Goal: Task Accomplishment & Management: Use online tool/utility

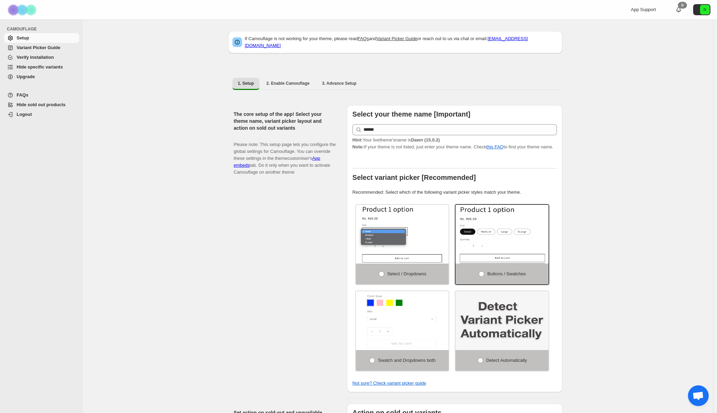
click at [45, 50] on span "Variant Picker Guide" at bounding box center [39, 47] width 44 height 5
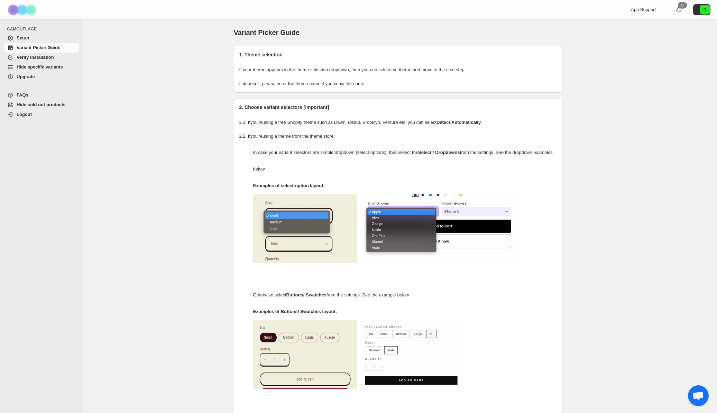
click at [40, 67] on span "Hide specific variants" at bounding box center [40, 66] width 46 height 5
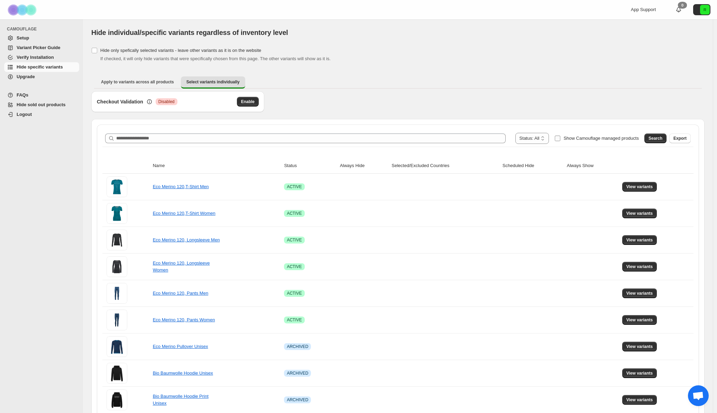
click at [565, 138] on span "Show Camouflage managed products" at bounding box center [601, 138] width 75 height 5
click at [665, 135] on button "Search" at bounding box center [656, 139] width 22 height 10
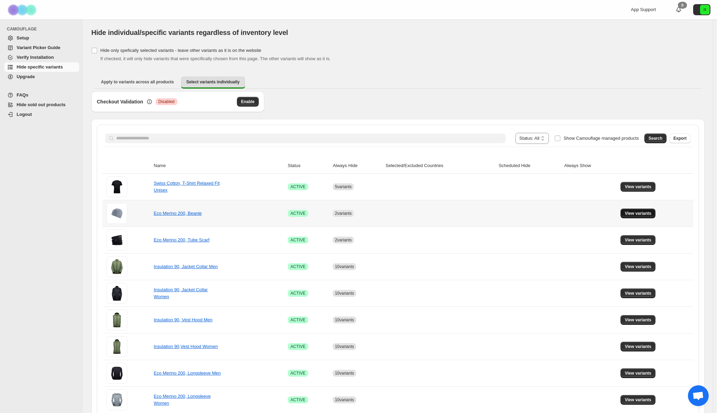
click at [631, 211] on span "View variants" at bounding box center [638, 214] width 27 height 6
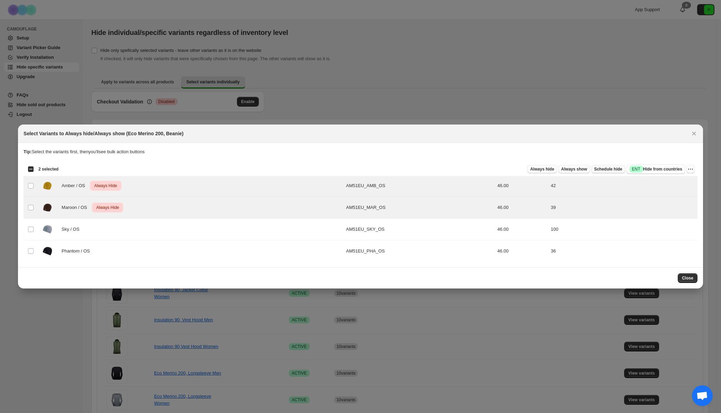
click at [616, 168] on span "Schedule hide" at bounding box center [608, 169] width 28 height 6
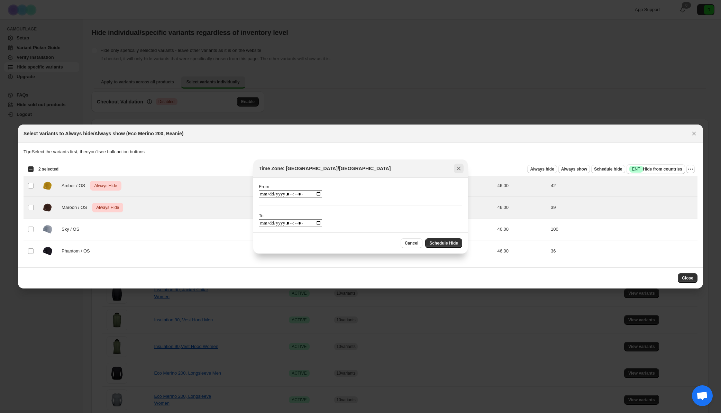
click at [460, 168] on icon "Close" at bounding box center [458, 168] width 7 height 7
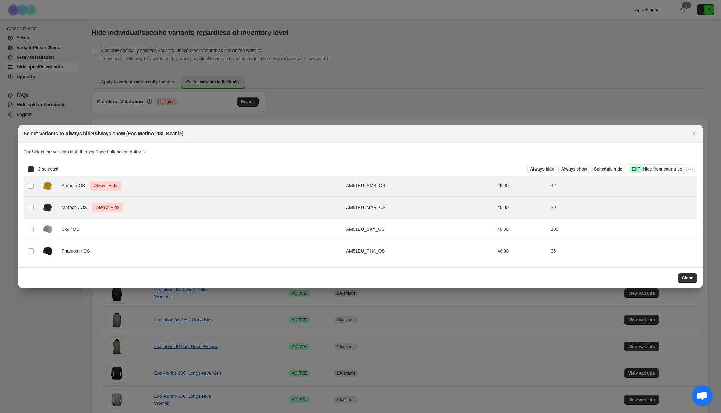
click at [562, 168] on span "Always show" at bounding box center [574, 169] width 26 height 6
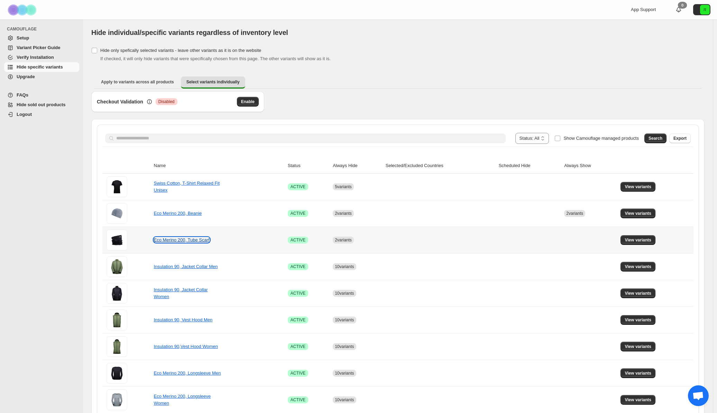
click at [191, 241] on link "Eco Merino 200, Tube Scarf" at bounding box center [182, 239] width 56 height 5
click at [646, 239] on span "View variants" at bounding box center [638, 240] width 27 height 6
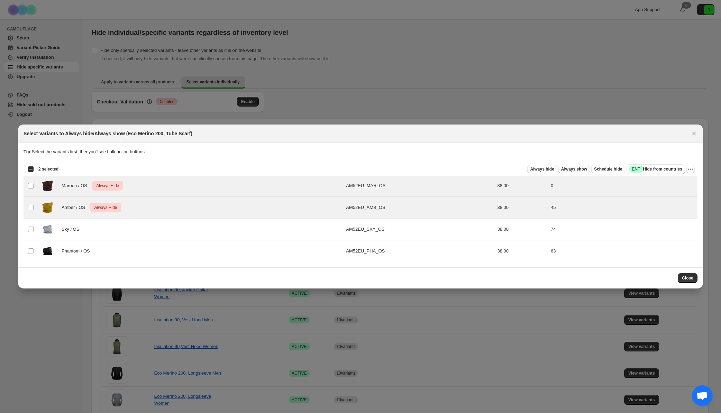
click at [571, 167] on span "Always show" at bounding box center [574, 169] width 26 height 6
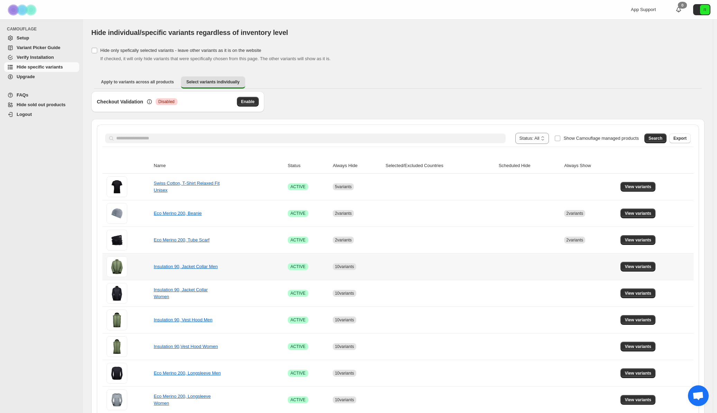
scroll to position [11, 0]
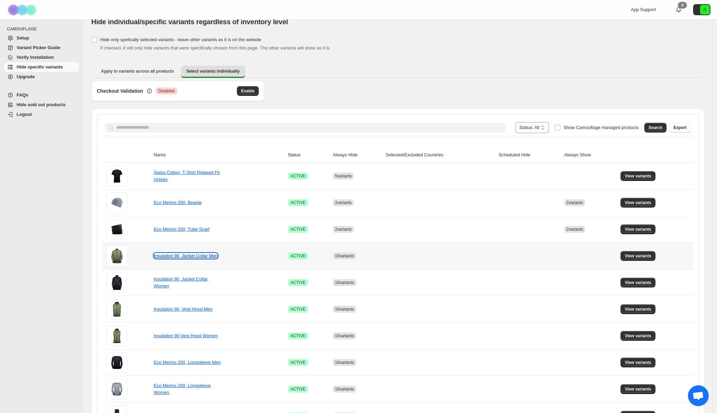
click at [201, 256] on link "Insulation 90, Jacket Collar Men" at bounding box center [186, 255] width 64 height 5
click at [636, 253] on button "View variants" at bounding box center [638, 256] width 35 height 10
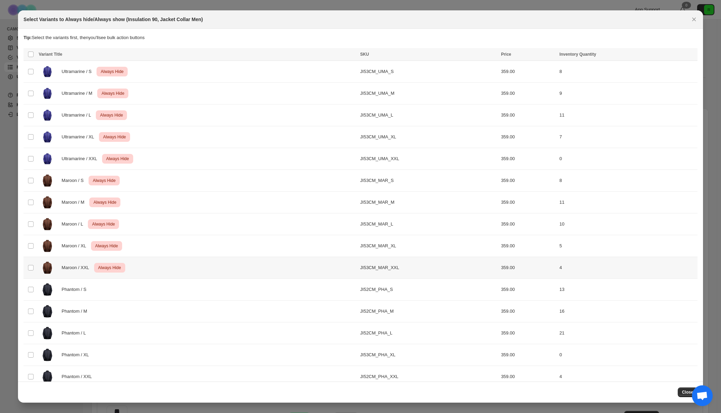
click at [35, 269] on td "Select product variant" at bounding box center [30, 268] width 13 height 22
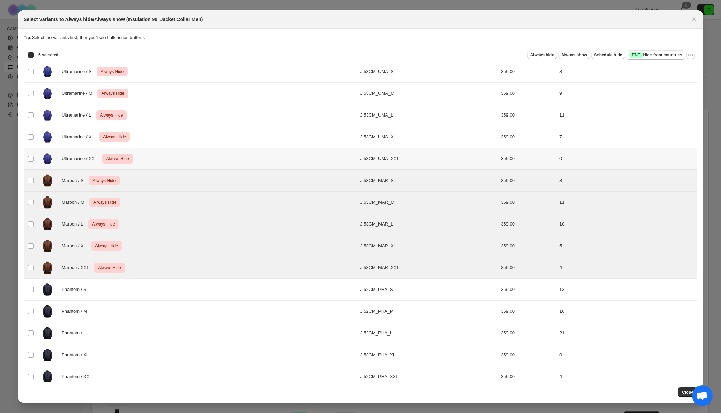
click at [30, 164] on td "Select product variant" at bounding box center [30, 159] width 13 height 22
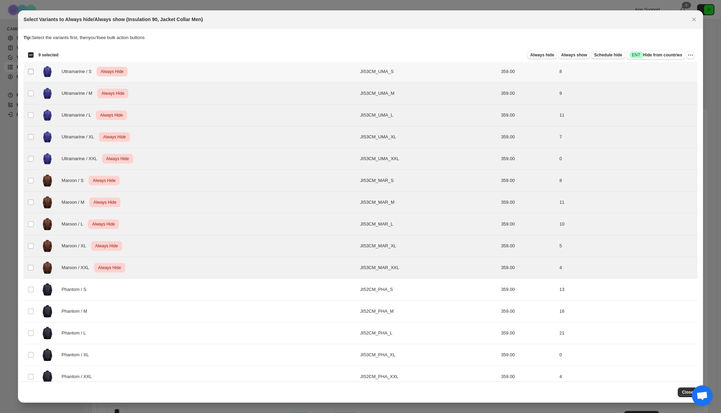
click at [30, 74] on span ":r1i:" at bounding box center [31, 71] width 6 height 6
click at [569, 56] on span "Always show" at bounding box center [574, 55] width 26 height 6
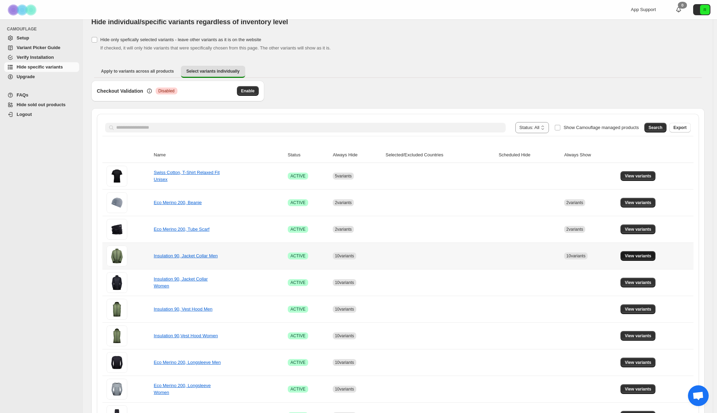
click at [643, 253] on button "View variants" at bounding box center [638, 256] width 35 height 10
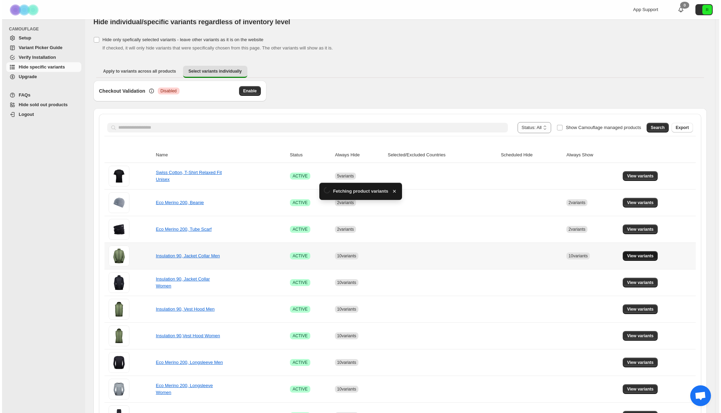
scroll to position [0, 0]
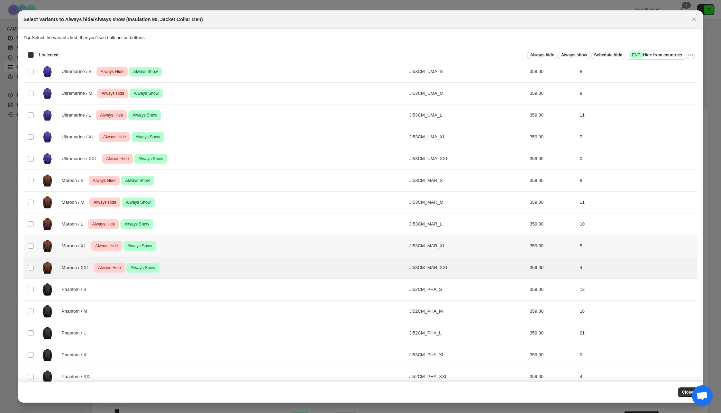
click at [30, 251] on td "Select product variant" at bounding box center [30, 246] width 13 height 22
click at [31, 227] on span ":r2n:" at bounding box center [31, 224] width 6 height 6
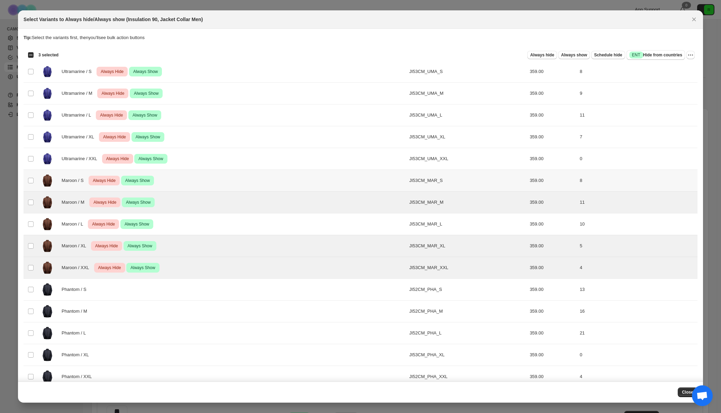
click at [34, 181] on td "Select product variant" at bounding box center [30, 181] width 13 height 22
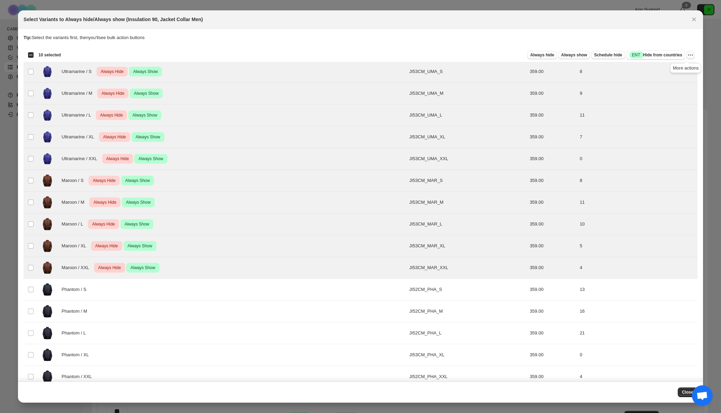
click at [686, 54] on button "More actions" at bounding box center [690, 55] width 8 height 8
click at [676, 67] on span "Undo always hide" at bounding box center [662, 68] width 50 height 7
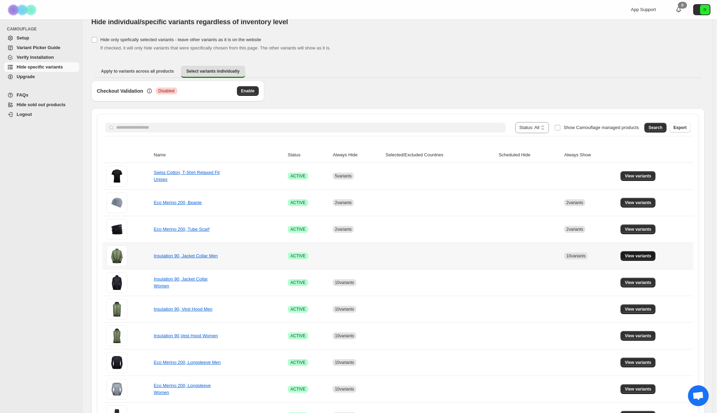
click at [645, 256] on span "View variants" at bounding box center [638, 256] width 27 height 6
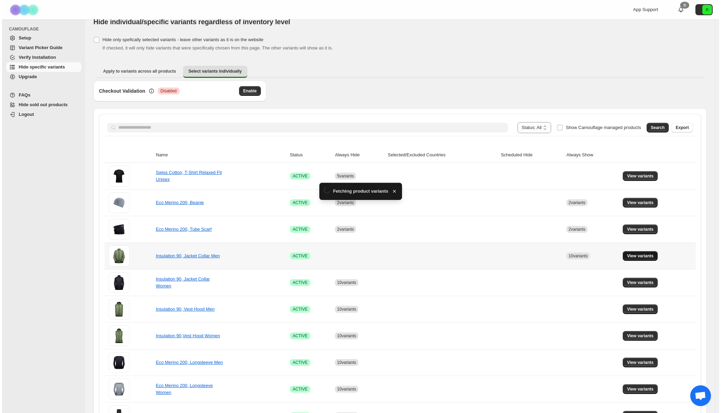
scroll to position [0, 0]
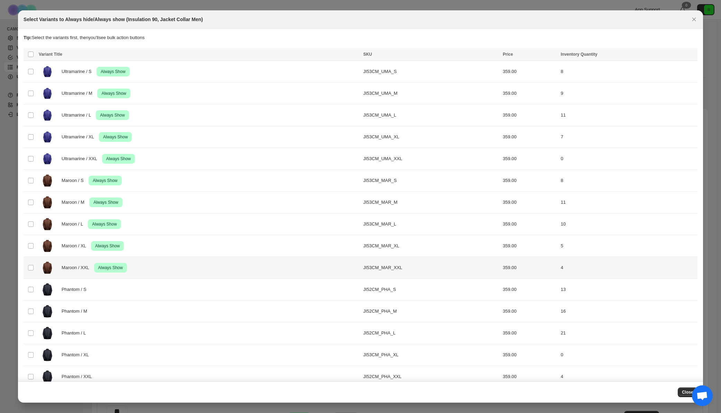
click at [38, 266] on td "Maroon / XXL Success Always Show" at bounding box center [199, 268] width 325 height 22
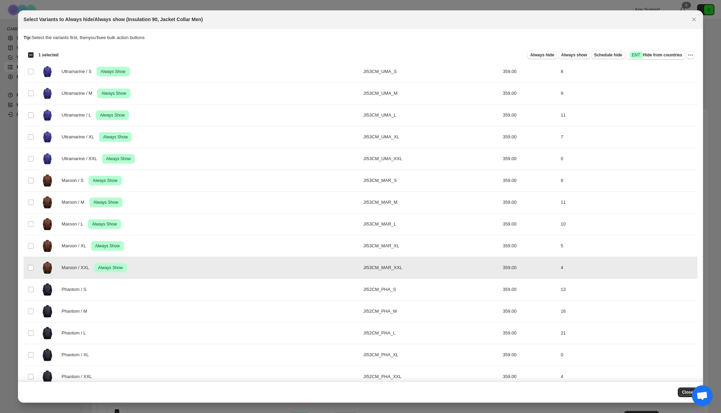
click at [38, 248] on td "Maroon / XL Success Always Show" at bounding box center [199, 246] width 325 height 22
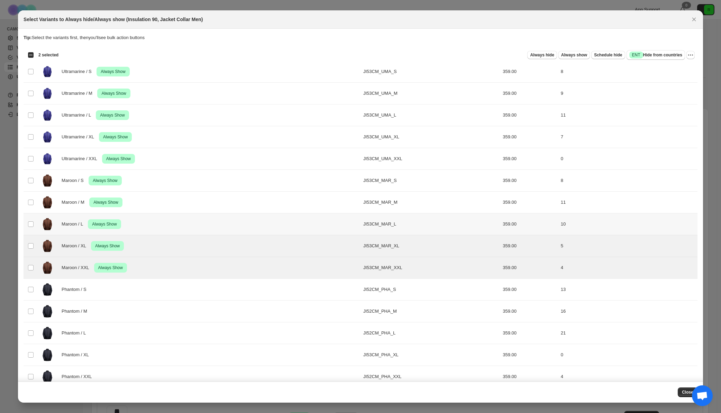
click at [37, 225] on td "Maroon / L Success Always Show" at bounding box center [199, 224] width 325 height 22
click at [40, 206] on img ":r3s:" at bounding box center [47, 202] width 17 height 17
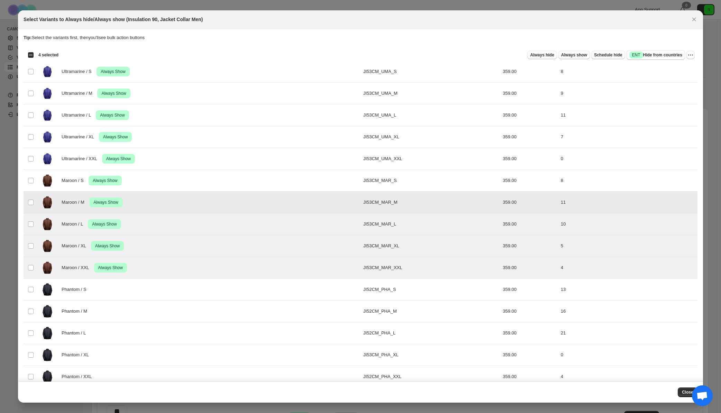
click at [43, 181] on img ":r3s:" at bounding box center [47, 180] width 17 height 17
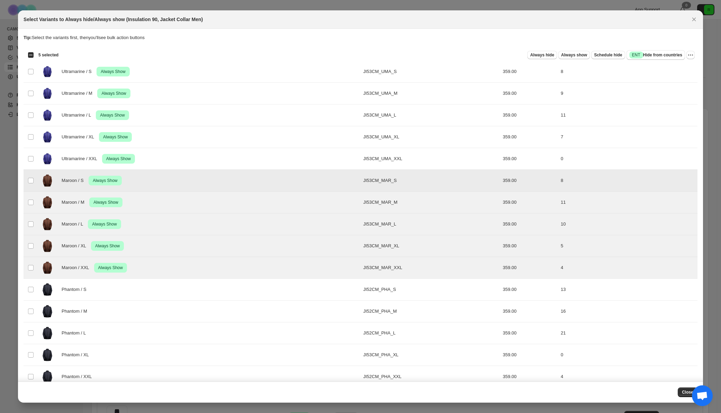
click at [50, 156] on img ":r3s:" at bounding box center [47, 158] width 17 height 17
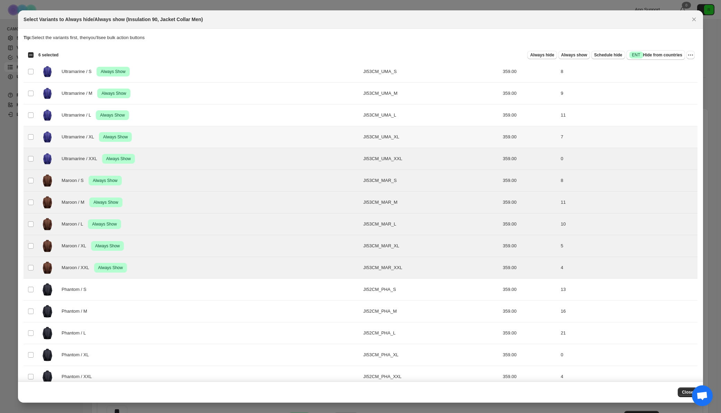
click at [53, 129] on img ":r3s:" at bounding box center [47, 136] width 17 height 17
click at [56, 115] on img ":r3s:" at bounding box center [47, 115] width 17 height 17
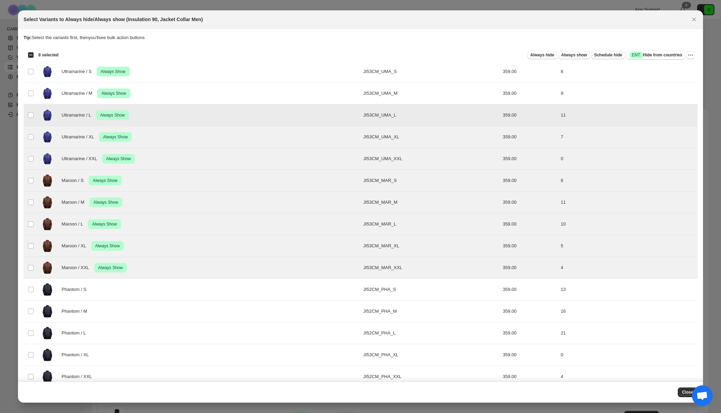
click at [62, 91] on span "Ultramarine / M" at bounding box center [79, 93] width 35 height 7
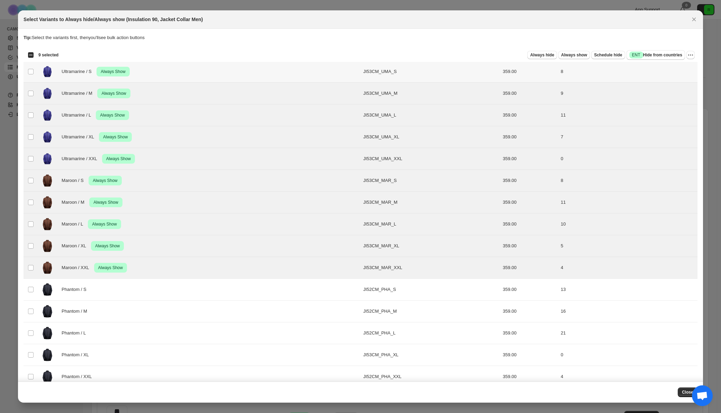
click at [65, 72] on span "Ultramarine / S" at bounding box center [79, 71] width 34 height 7
click at [687, 55] on icon "More actions" at bounding box center [690, 55] width 7 height 7
click at [669, 82] on span "Undo always show" at bounding box center [655, 80] width 37 height 5
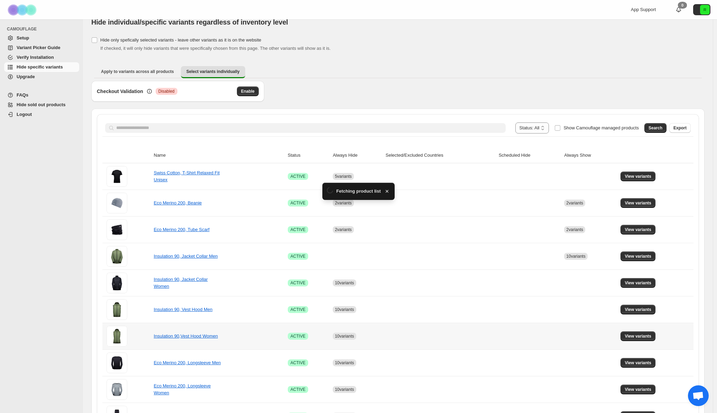
scroll to position [11, 0]
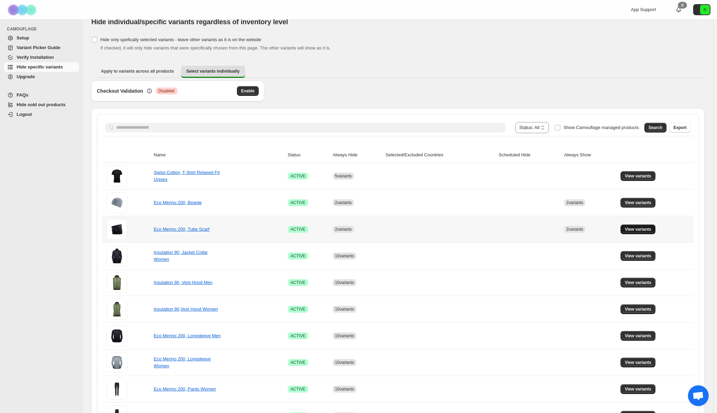
click at [643, 229] on span "View variants" at bounding box center [638, 230] width 27 height 6
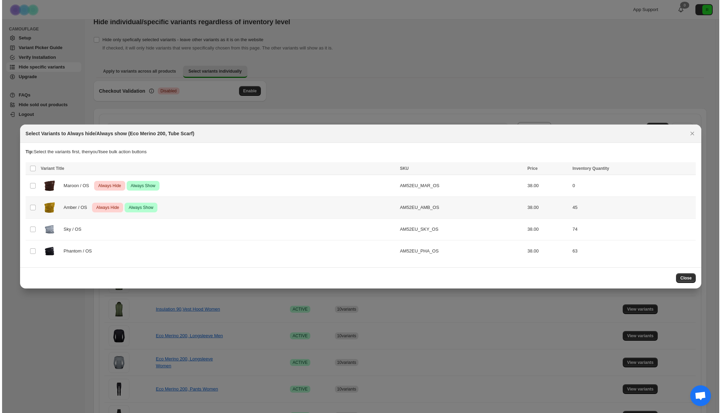
scroll to position [0, 0]
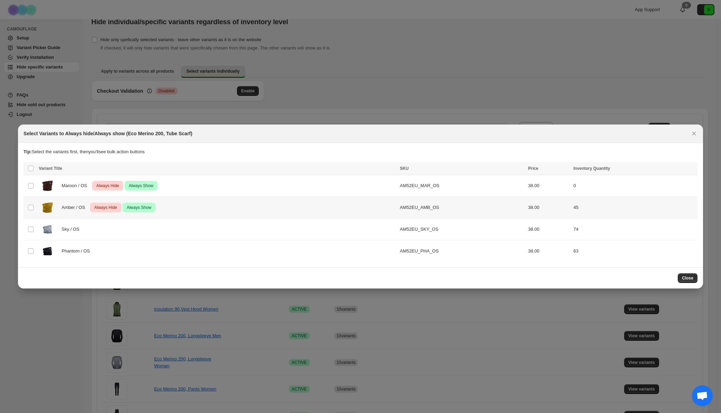
click at [35, 206] on td "Select product variant" at bounding box center [30, 208] width 13 height 22
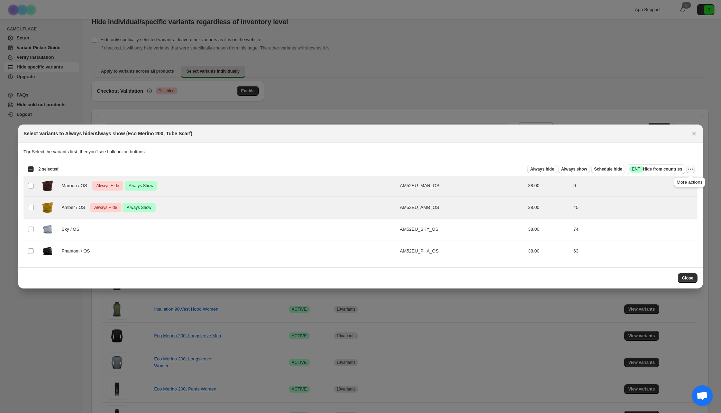
click at [691, 168] on icon "More actions" at bounding box center [690, 169] width 7 height 7
click at [669, 183] on span "Undo always hide" at bounding box center [658, 182] width 36 height 5
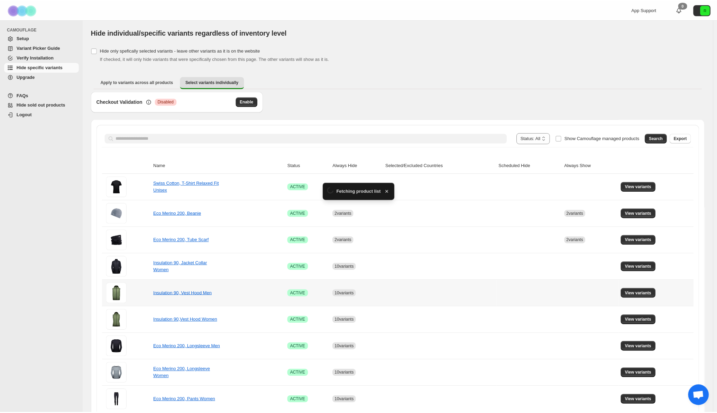
scroll to position [11, 0]
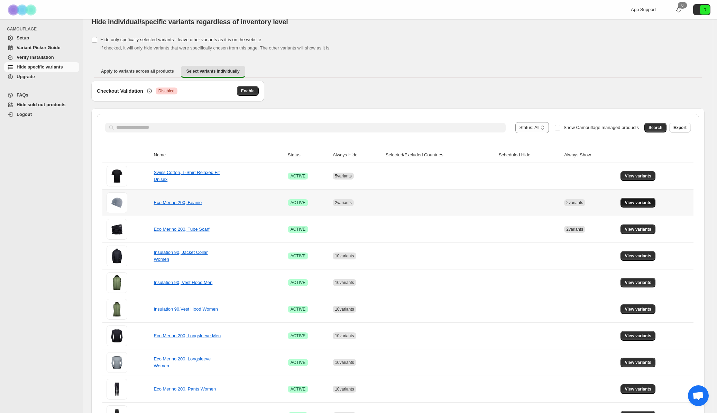
click at [649, 203] on span "View variants" at bounding box center [638, 203] width 27 height 6
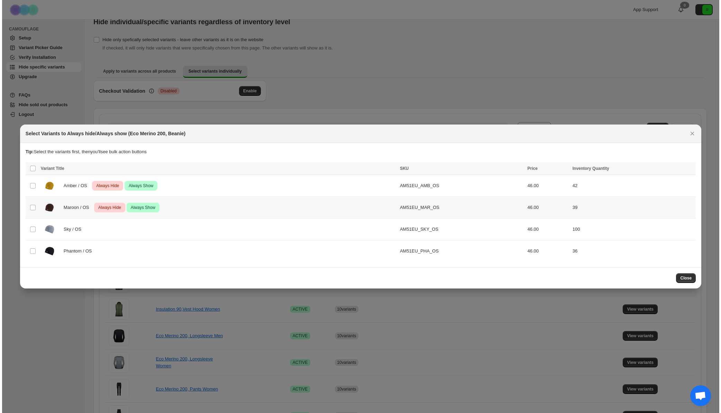
scroll to position [0, 0]
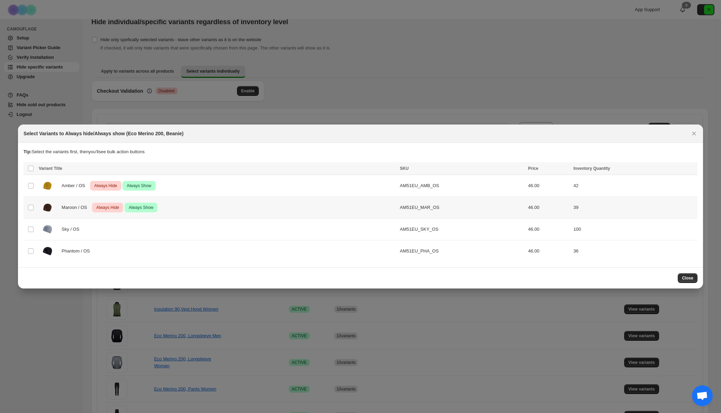
click at [312, 218] on td "Maroon / OS Critical Always Hide Success Always Show" at bounding box center [217, 208] width 361 height 22
click at [312, 191] on div "Amber / OS Critical Always Hide Success Always Show" at bounding box center [217, 185] width 357 height 17
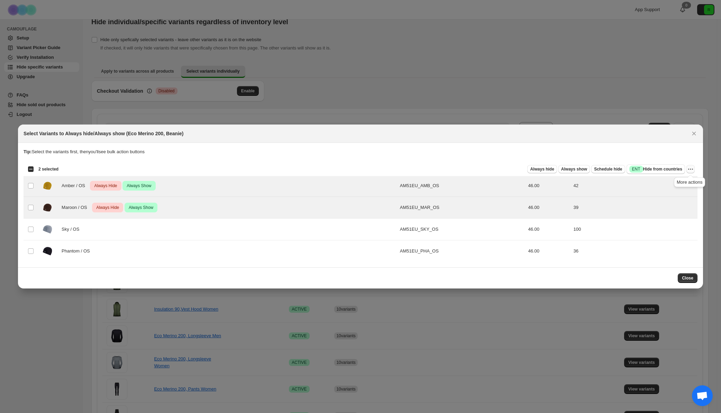
click at [691, 167] on icon "More actions" at bounding box center [690, 169] width 7 height 7
click at [671, 195] on span "Undo always show" at bounding box center [658, 194] width 37 height 5
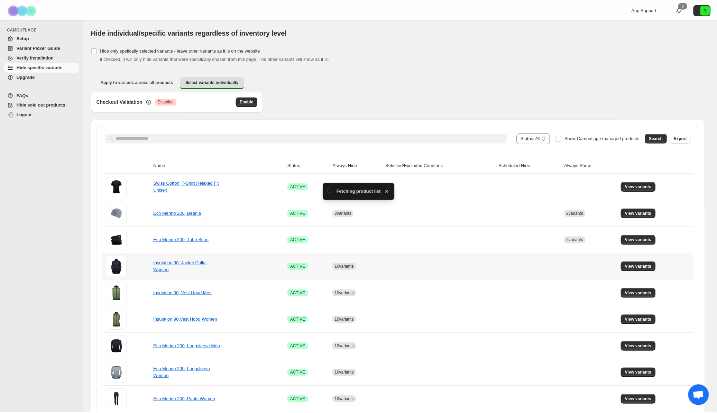
scroll to position [11, 0]
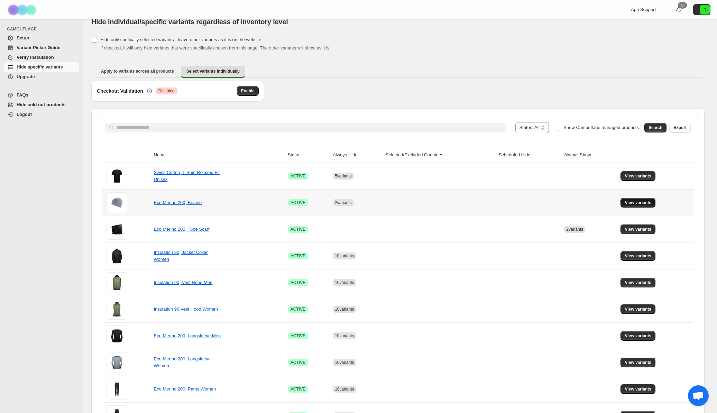
click at [649, 203] on span "View variants" at bounding box center [638, 203] width 27 height 6
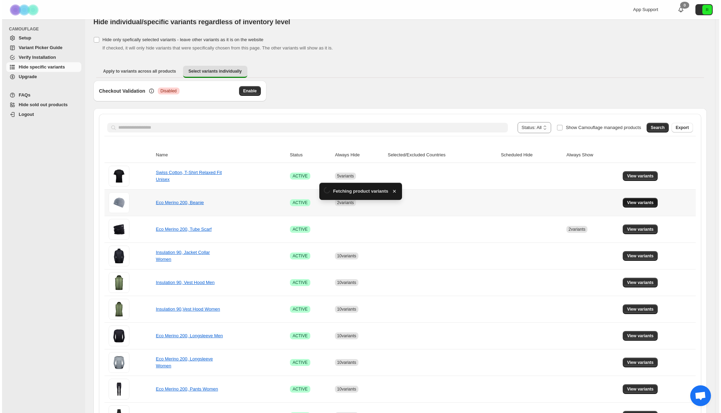
scroll to position [0, 0]
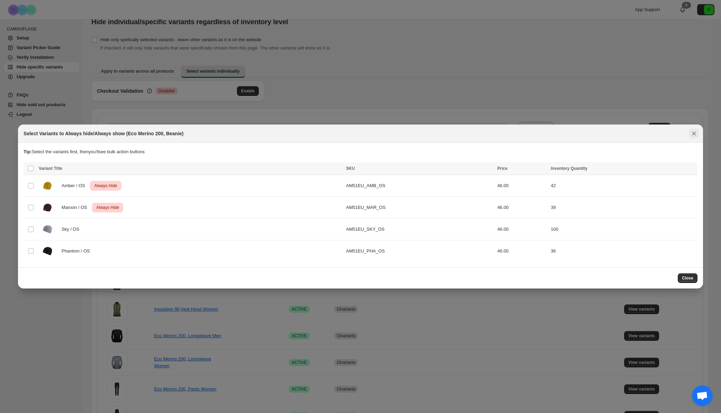
click at [697, 132] on icon "Close" at bounding box center [694, 133] width 7 height 7
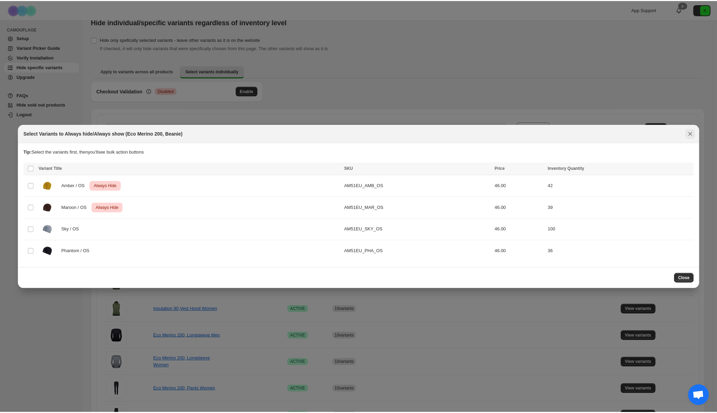
scroll to position [11, 0]
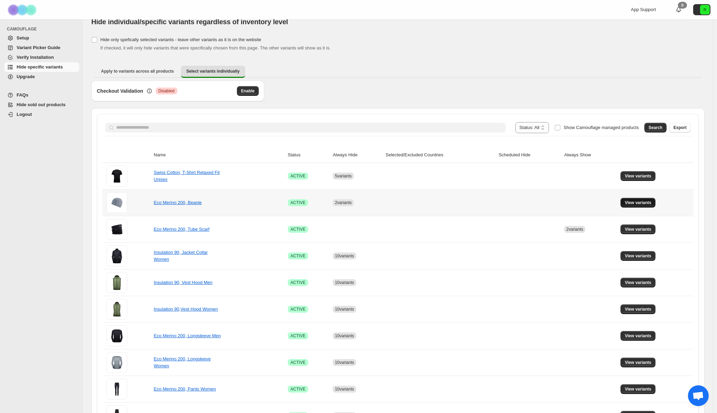
click at [645, 203] on span "View variants" at bounding box center [638, 203] width 27 height 6
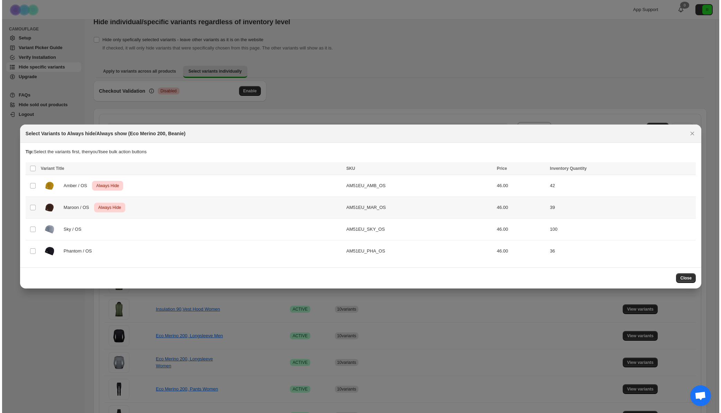
scroll to position [0, 0]
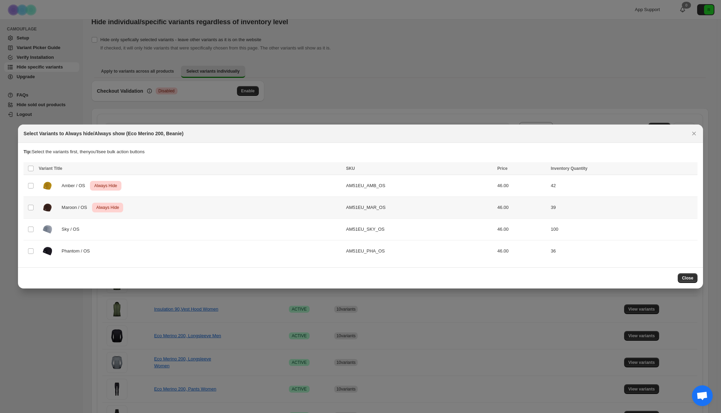
click at [130, 204] on div "Maroon / OS Critical Always Hide" at bounding box center [190, 207] width 303 height 17
click at [145, 190] on div "Amber / OS Critical Always Hide" at bounding box center [190, 185] width 303 height 17
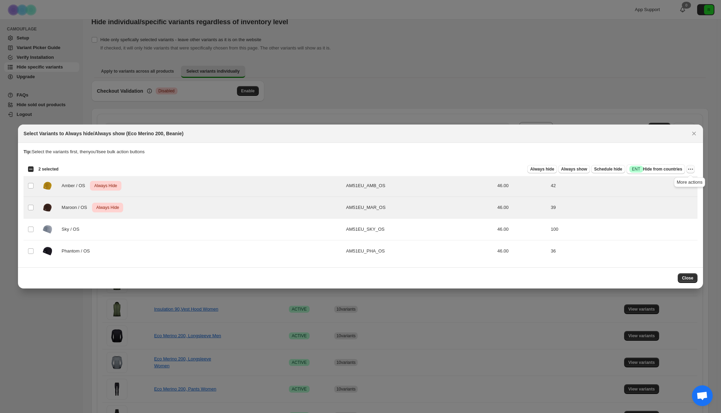
click at [691, 168] on icon "More actions" at bounding box center [690, 169] width 7 height 7
click at [676, 185] on span "Undo always hide" at bounding box center [665, 183] width 50 height 7
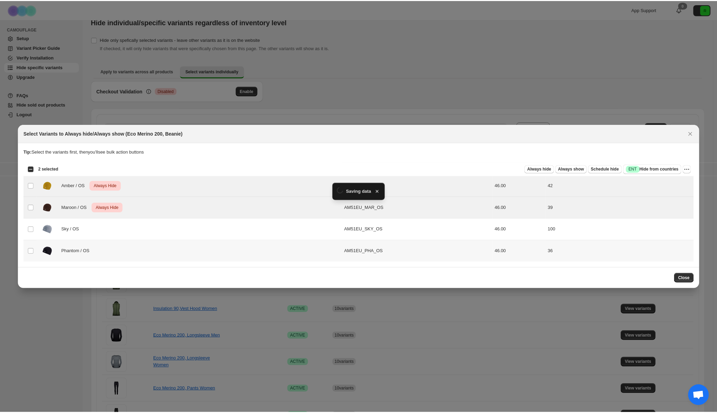
scroll to position [11, 0]
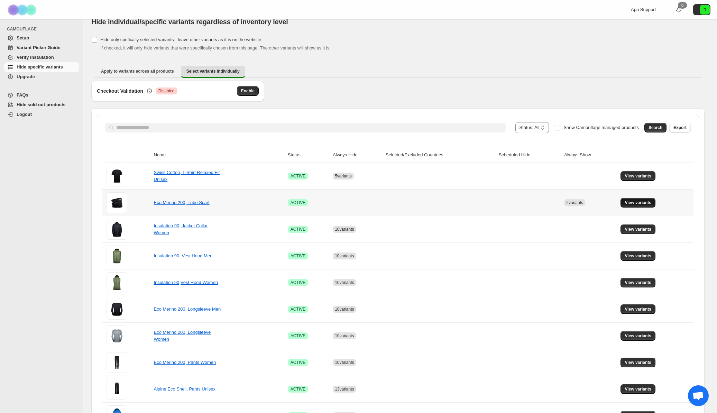
click at [646, 201] on span "View variants" at bounding box center [638, 203] width 27 height 6
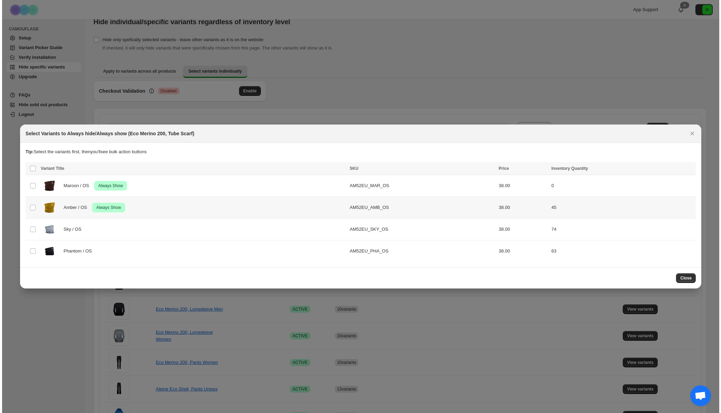
scroll to position [0, 0]
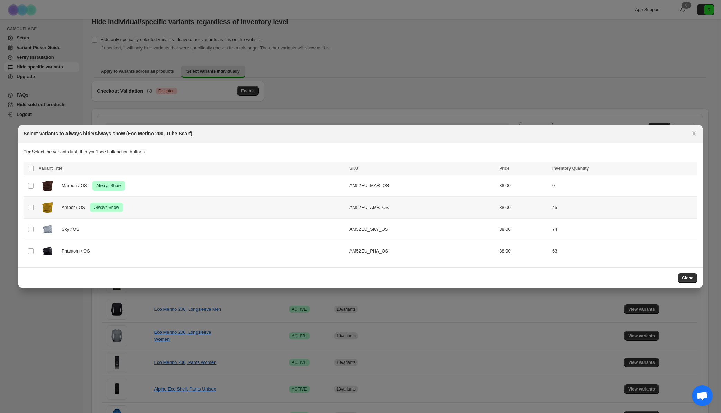
click at [159, 212] on div "Amber / OS Success Always Show" at bounding box center [192, 207] width 307 height 17
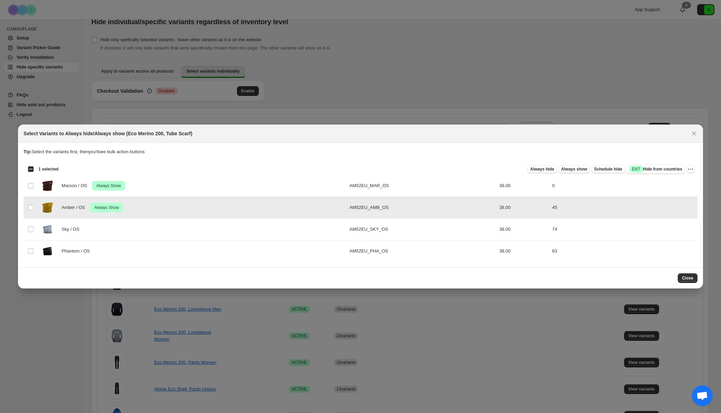
click at [174, 194] on td "Maroon / OS Success Always Show" at bounding box center [192, 186] width 311 height 22
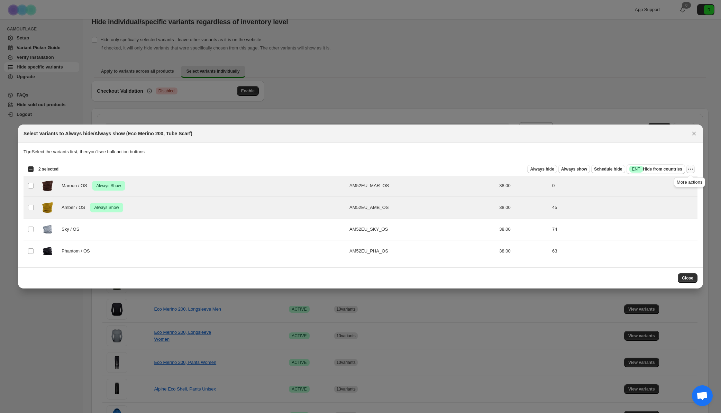
click at [692, 167] on icon "More actions" at bounding box center [690, 169] width 7 height 7
click at [673, 193] on span "Undo always show" at bounding box center [658, 194] width 37 height 5
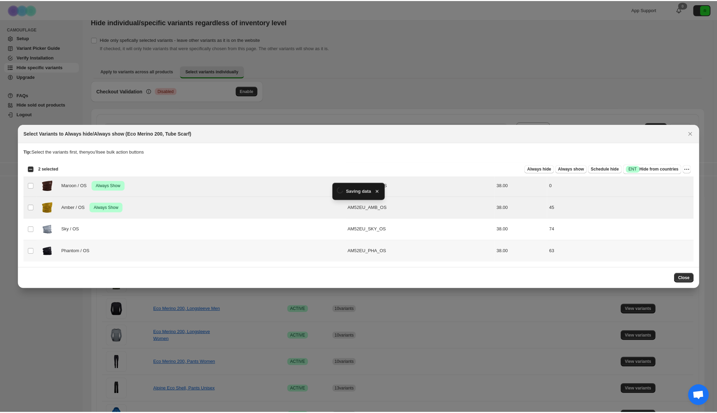
scroll to position [11, 0]
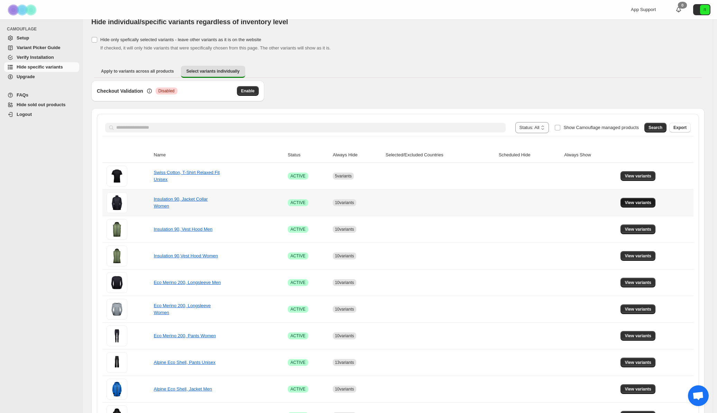
click at [634, 202] on span "View variants" at bounding box center [638, 203] width 27 height 6
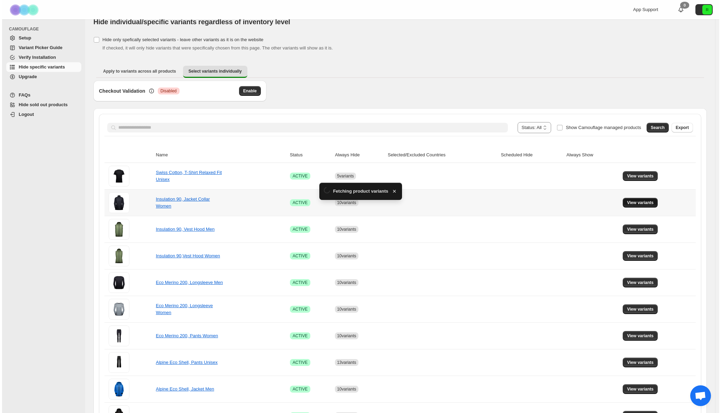
scroll to position [0, 0]
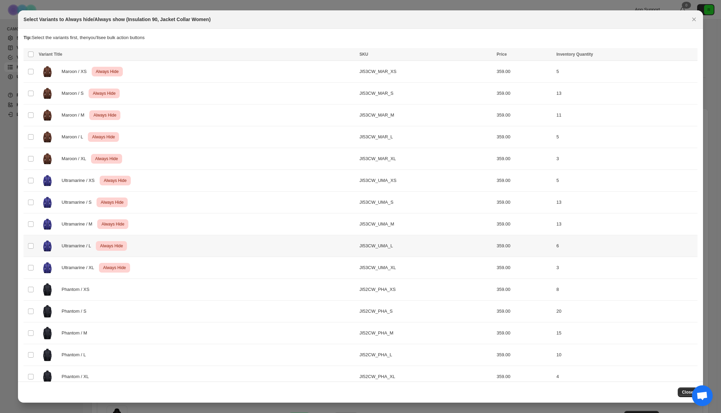
click at [221, 252] on div "Ultramarine / L Critical Always Hide" at bounding box center [197, 245] width 317 height 17
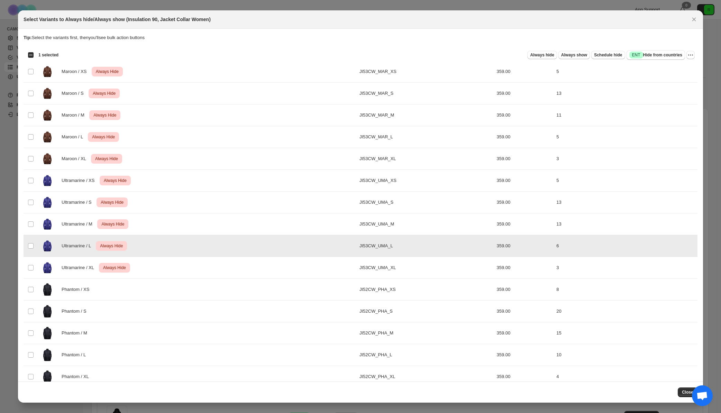
click at [217, 264] on div "Ultramarine / XL Critical Always Hide" at bounding box center [197, 267] width 317 height 17
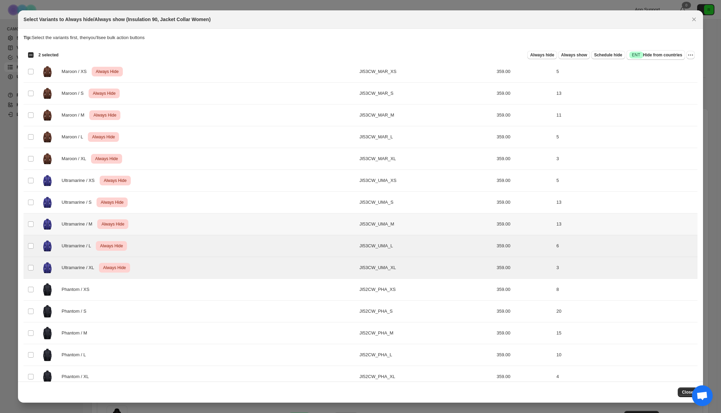
click at [215, 231] on div "Ultramarine / M Critical Always Hide" at bounding box center [197, 224] width 317 height 17
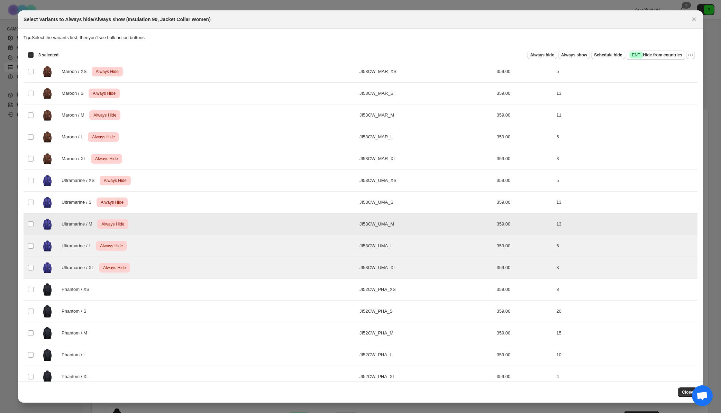
click at [216, 199] on div "Ultramarine / S Critical Always Hide" at bounding box center [197, 202] width 317 height 17
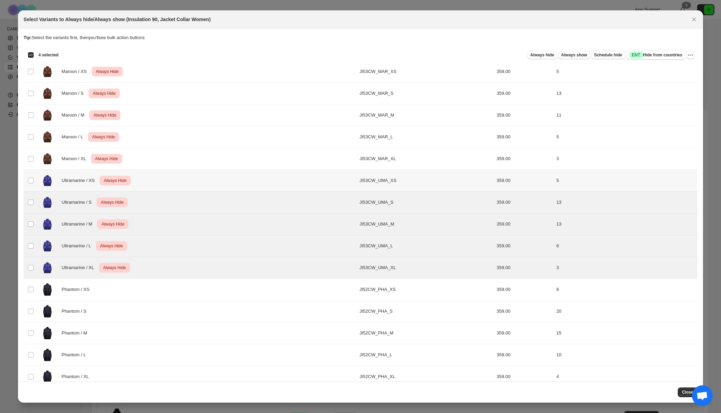
click at [217, 184] on div "Ultramarine / XS Critical Always Hide" at bounding box center [197, 180] width 317 height 17
click at [216, 162] on div "Maroon / XL Critical Always Hide" at bounding box center [197, 158] width 317 height 17
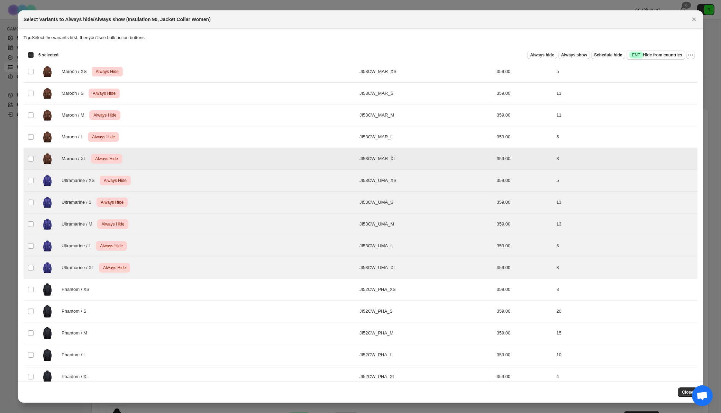
click at [214, 133] on div "Maroon / L Critical Always Hide" at bounding box center [197, 136] width 317 height 17
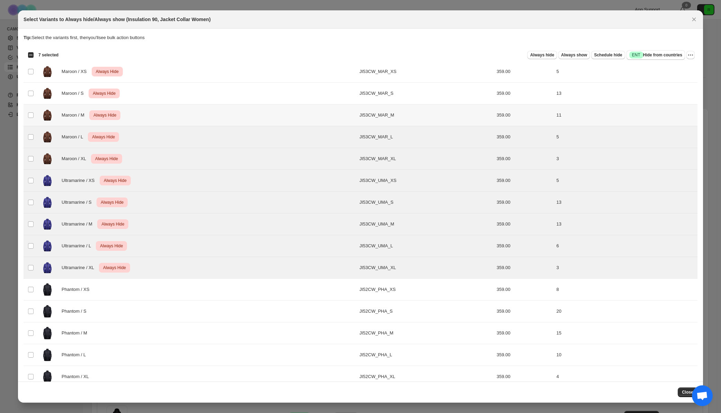
click at [214, 115] on div "Maroon / M Critical Always Hide" at bounding box center [197, 115] width 317 height 17
click at [217, 97] on div "Maroon / S Critical Always Hide" at bounding box center [197, 93] width 317 height 17
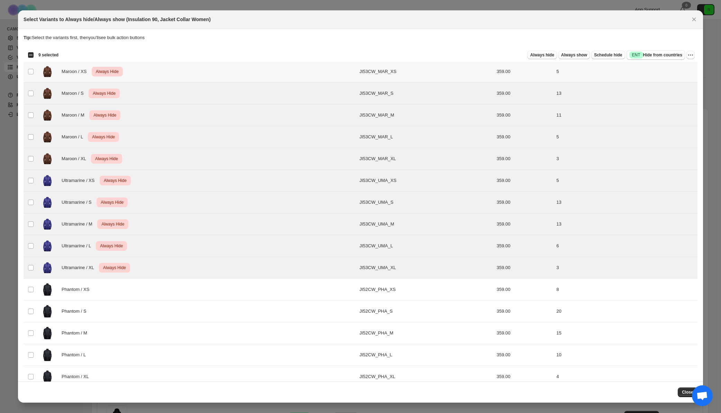
click at [222, 68] on div "Maroon / XS Critical Always Hide" at bounding box center [197, 71] width 317 height 17
click at [687, 56] on icon "More actions" at bounding box center [690, 55] width 7 height 7
click at [665, 71] on span "Undo always hide" at bounding box center [655, 68] width 36 height 5
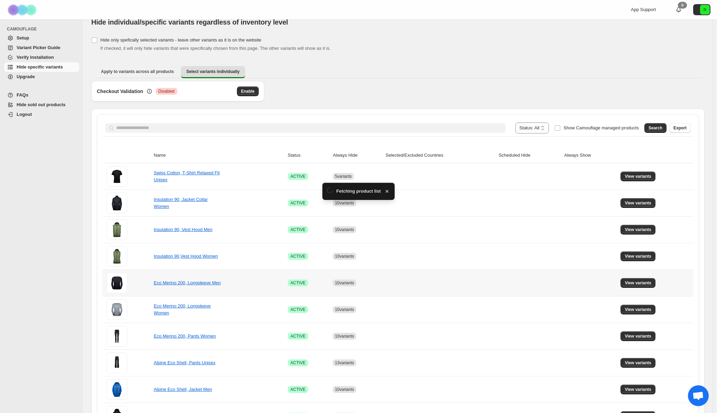
scroll to position [11, 0]
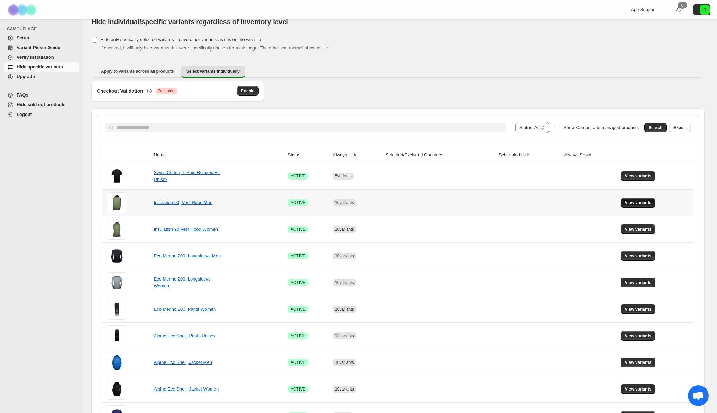
click at [644, 199] on button "View variants" at bounding box center [638, 203] width 35 height 10
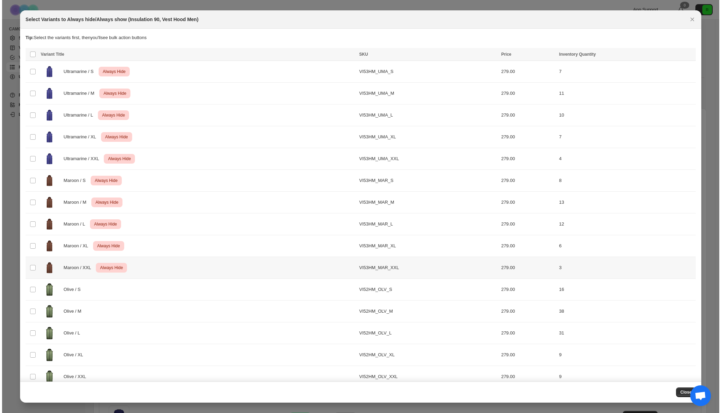
scroll to position [0, 0]
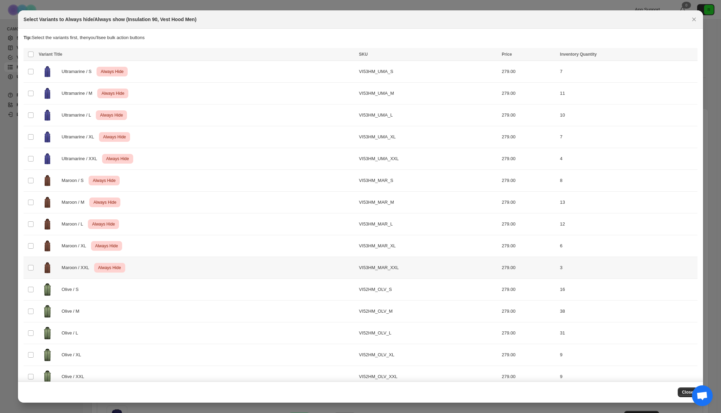
click at [278, 265] on div "Maroon / XXL Critical Always Hide" at bounding box center [197, 267] width 316 height 17
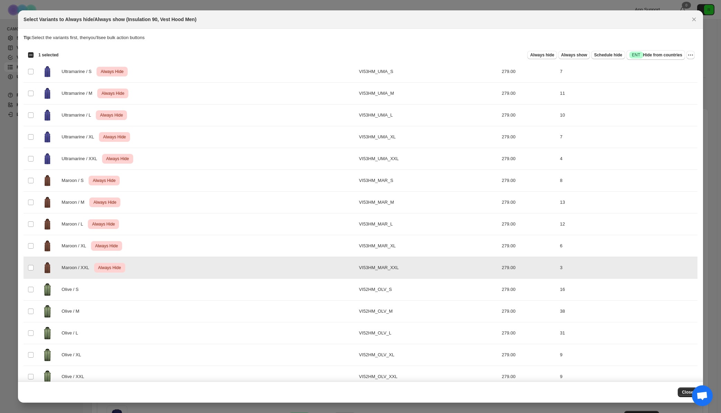
click at [278, 246] on div "Maroon / XL Critical Always Hide" at bounding box center [197, 245] width 316 height 17
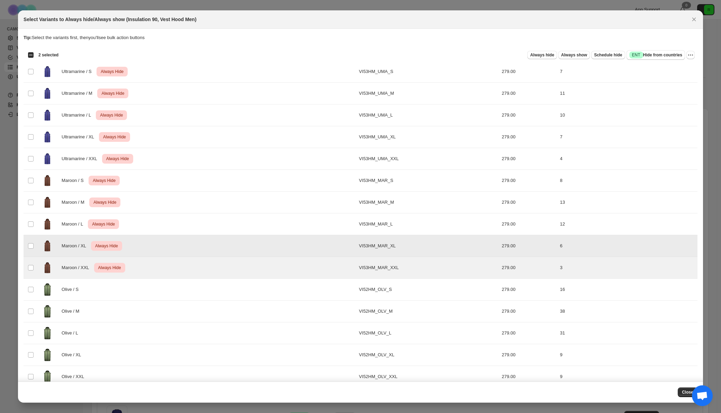
click at [282, 229] on div "Maroon / L Critical Always Hide" at bounding box center [197, 224] width 316 height 17
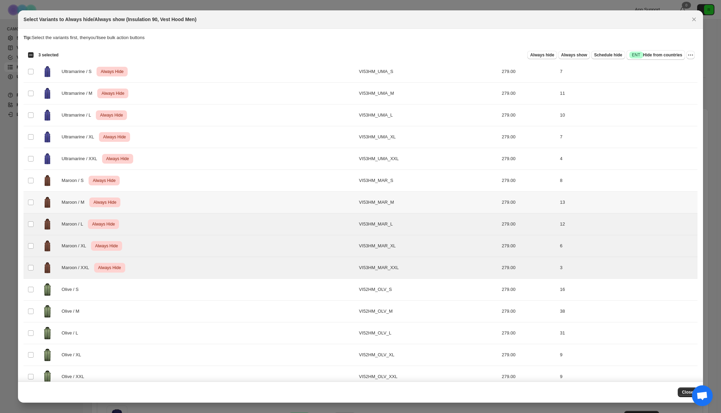
click at [283, 201] on div "Maroon / M Critical Always Hide" at bounding box center [197, 202] width 316 height 17
click at [285, 180] on div "Maroon / S Critical Always Hide" at bounding box center [197, 180] width 316 height 17
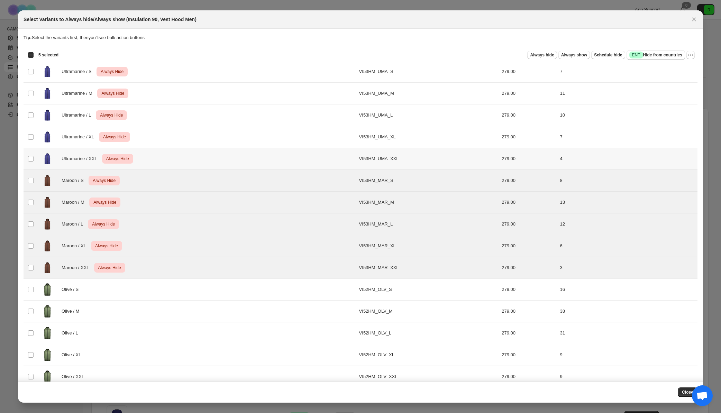
click at [289, 164] on div "Ultramarine / XXL Critical Always Hide" at bounding box center [197, 158] width 316 height 17
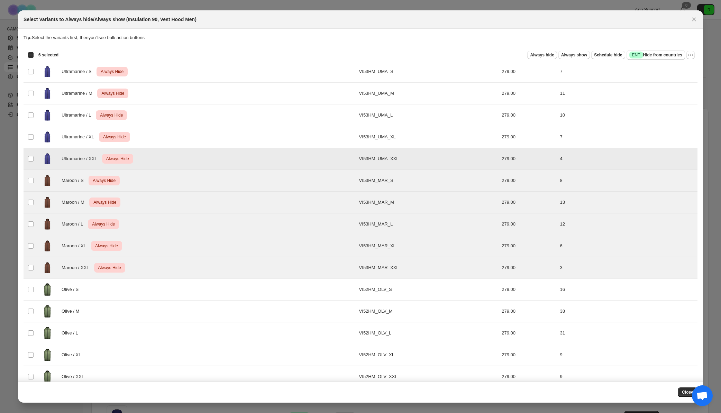
click at [291, 147] on td "Ultramarine / XL Critical Always Hide" at bounding box center [197, 137] width 320 height 22
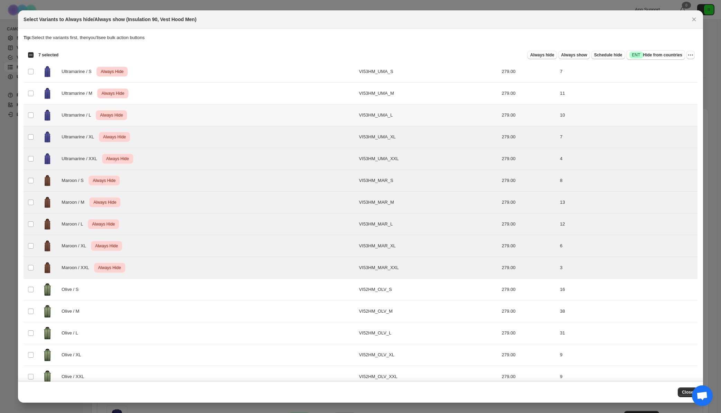
click at [293, 118] on div "Ultramarine / L Critical Always Hide" at bounding box center [197, 115] width 316 height 17
click at [294, 98] on div "Ultramarine / M Critical Always Hide" at bounding box center [197, 93] width 316 height 17
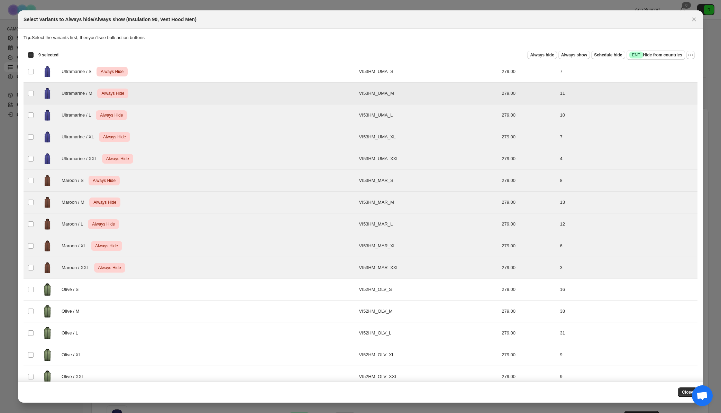
click at [296, 72] on div "Ultramarine / S Critical Always Hide" at bounding box center [197, 71] width 316 height 17
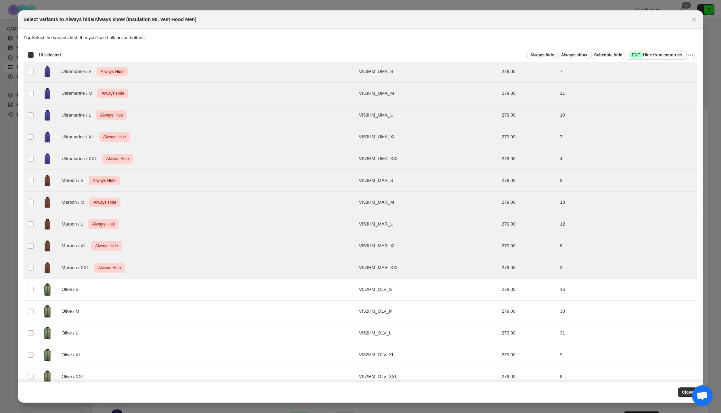
click at [692, 57] on div "Select all 20 product variants 10 selected Always hide Always show Schedule hid…" at bounding box center [361, 55] width 674 height 14
click at [689, 56] on icon "More actions" at bounding box center [690, 55] width 7 height 7
click at [664, 69] on span "Undo always hide" at bounding box center [655, 68] width 36 height 5
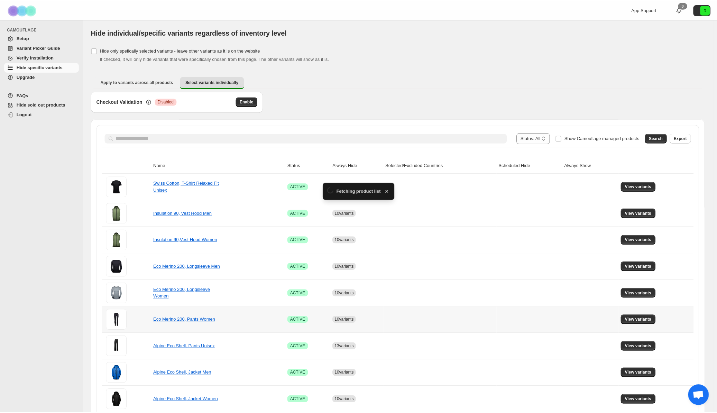
scroll to position [11, 0]
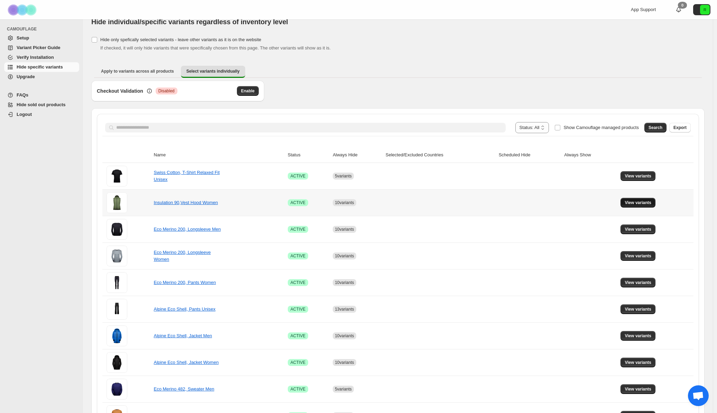
click at [642, 198] on button "View variants" at bounding box center [638, 203] width 35 height 10
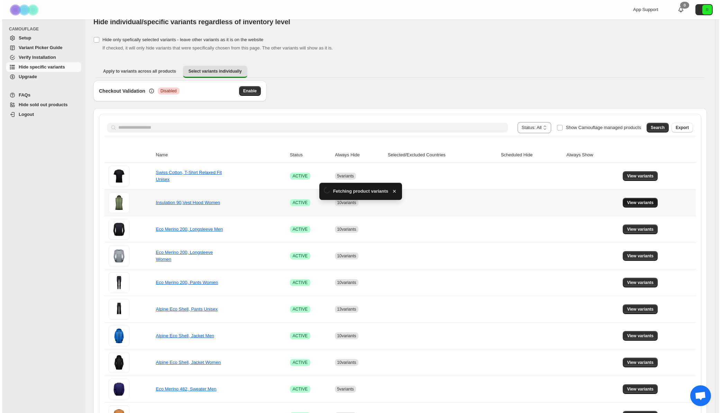
scroll to position [0, 0]
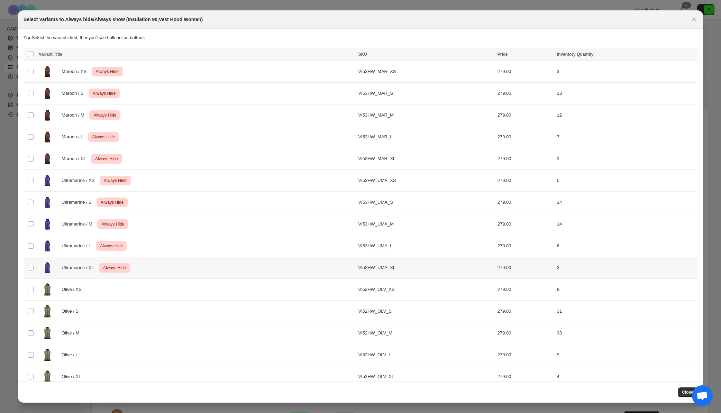
click at [217, 268] on div "Ultramarine / XL Critical Always Hide" at bounding box center [196, 267] width 315 height 17
click at [218, 253] on div "Ultramarine / L Critical Always Hide" at bounding box center [196, 245] width 315 height 17
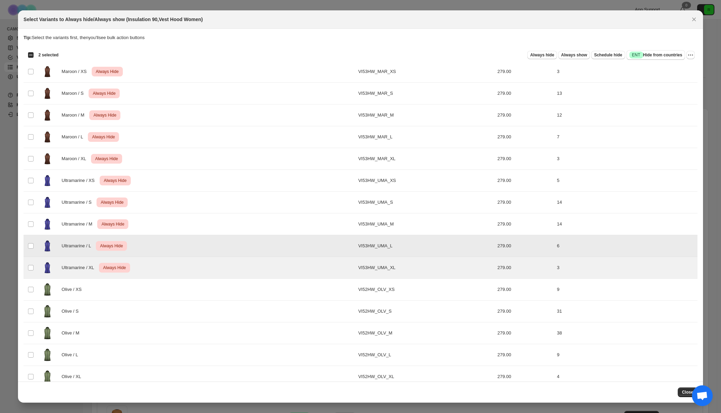
click at [220, 226] on div "Ultramarine / M Critical Always Hide" at bounding box center [196, 224] width 315 height 17
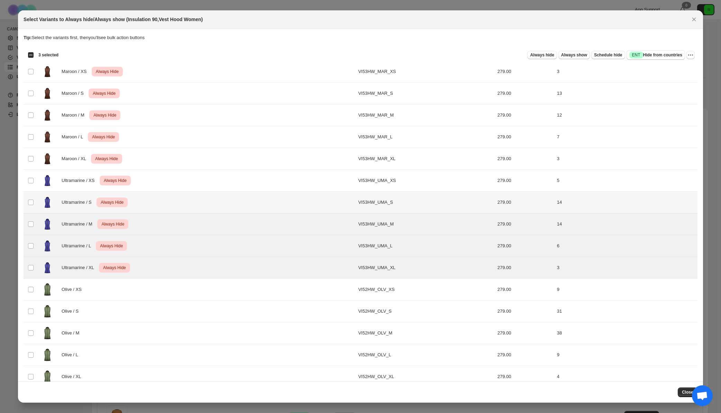
click at [221, 206] on div "Ultramarine / S Critical Always Hide" at bounding box center [196, 202] width 315 height 17
click at [222, 177] on div "Ultramarine / XS Critical Always Hide" at bounding box center [196, 180] width 315 height 17
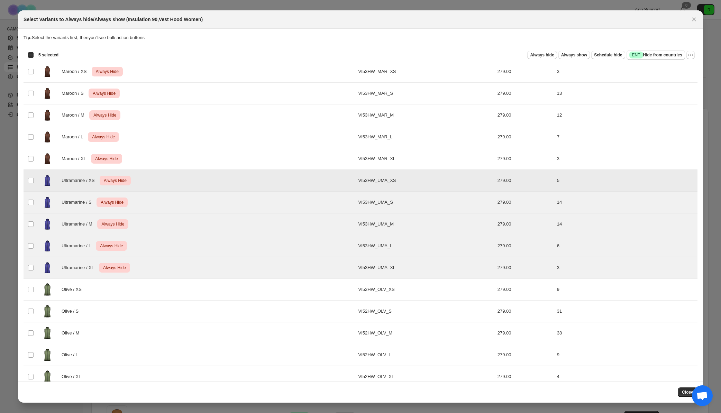
click at [223, 156] on div "Maroon / XL Critical Always Hide" at bounding box center [196, 158] width 315 height 17
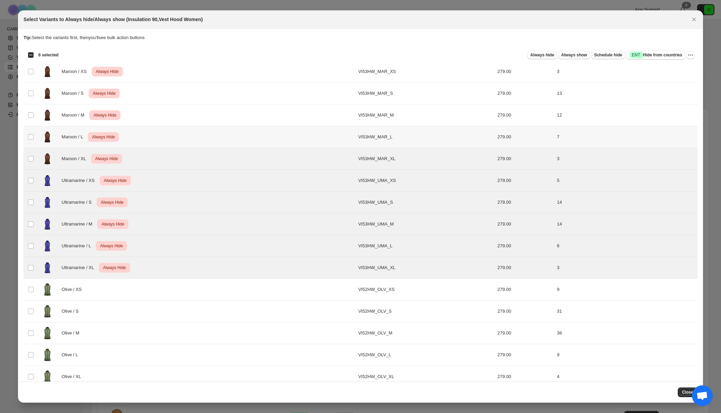
click at [226, 138] on div "Maroon / L Critical Always Hide" at bounding box center [196, 136] width 315 height 17
click at [233, 116] on div "Maroon / M Critical Always Hide" at bounding box center [196, 115] width 315 height 17
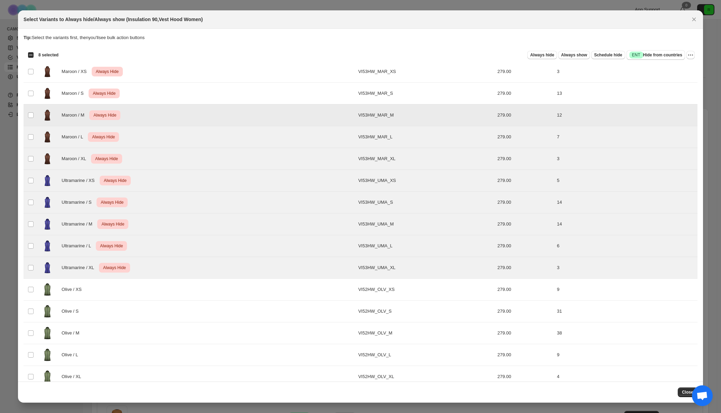
click at [238, 86] on div "Maroon / S Critical Always Hide" at bounding box center [196, 93] width 315 height 17
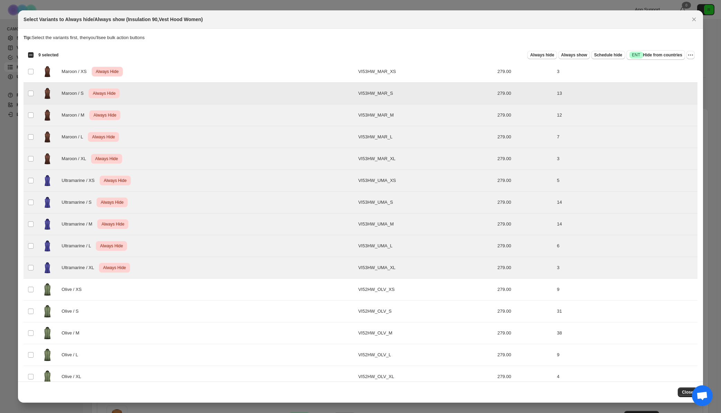
click at [247, 59] on div "Always hide Always show Schedule hide Success ENT Hide from countries" at bounding box center [374, 55] width 621 height 10
click at [371, 69] on td "VI53HW_MAR_XS" at bounding box center [425, 72] width 139 height 22
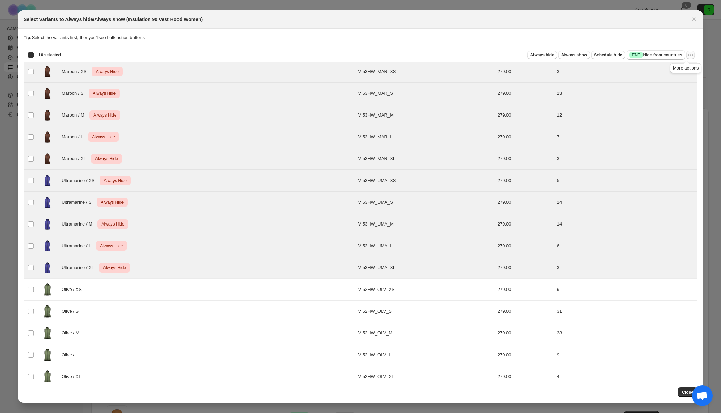
click at [688, 56] on icon "More actions" at bounding box center [690, 55] width 7 height 7
click at [664, 72] on span "Undo always hide" at bounding box center [662, 68] width 50 height 7
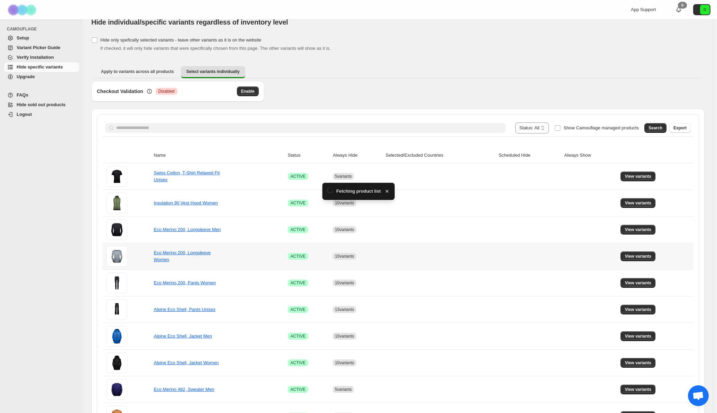
scroll to position [11, 0]
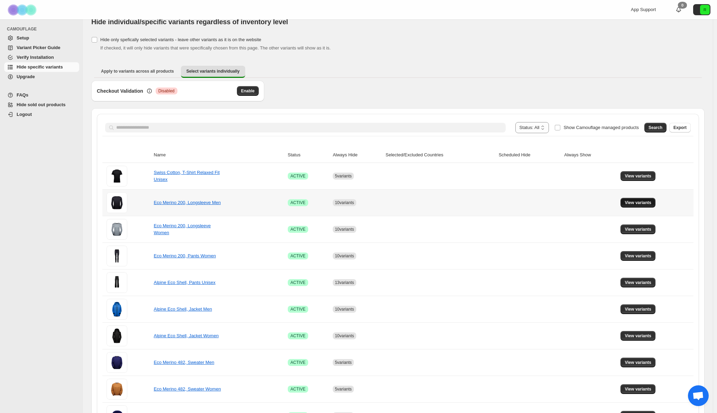
click at [645, 204] on span "View variants" at bounding box center [638, 203] width 27 height 6
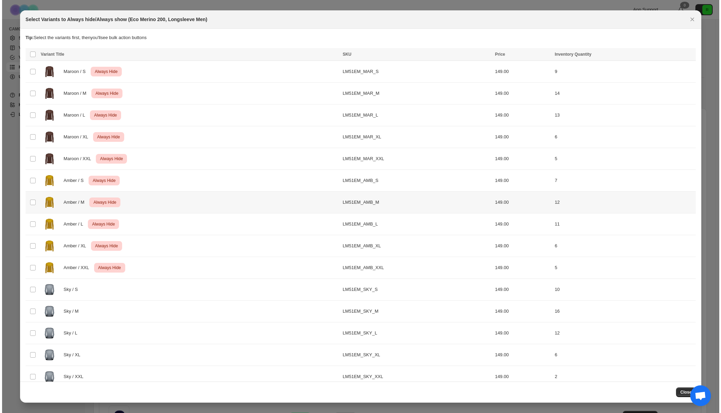
scroll to position [0, 0]
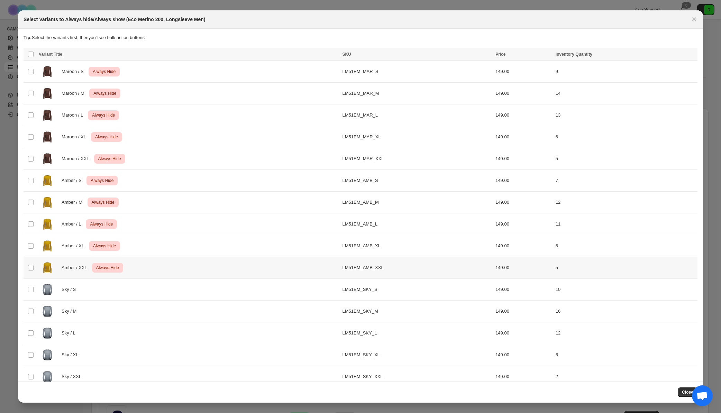
click at [390, 269] on td "LM51EM_AMB_XXL" at bounding box center [416, 268] width 153 height 22
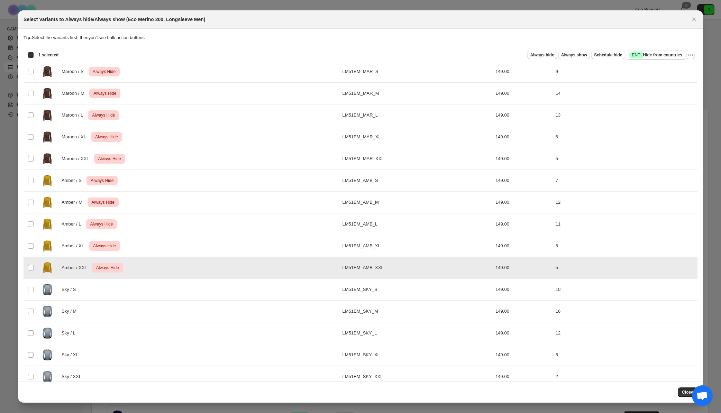
click at [391, 250] on td "LM51EM_AMB_XL" at bounding box center [416, 246] width 153 height 22
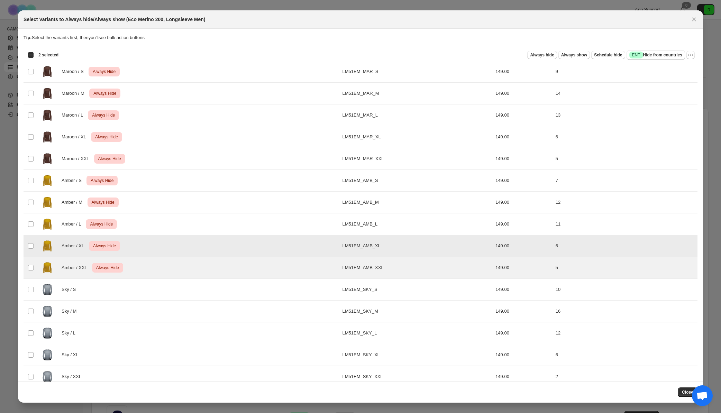
click at [399, 222] on td "LM51EM_AMB_L" at bounding box center [416, 224] width 153 height 22
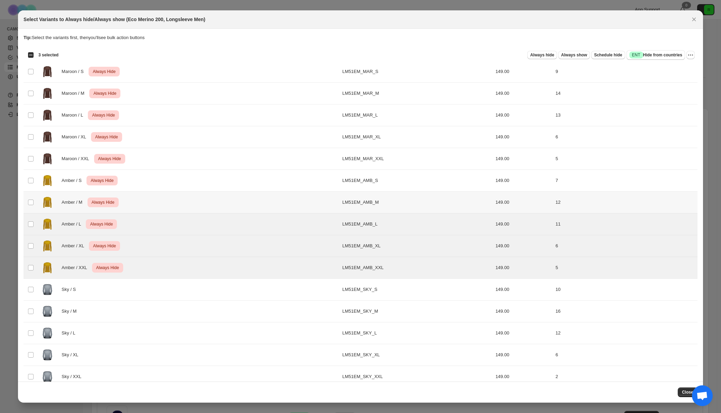
click at [402, 203] on td "LM51EM_AMB_M" at bounding box center [416, 203] width 153 height 22
click at [403, 188] on td "LM51EM_AMB_S" at bounding box center [416, 181] width 153 height 22
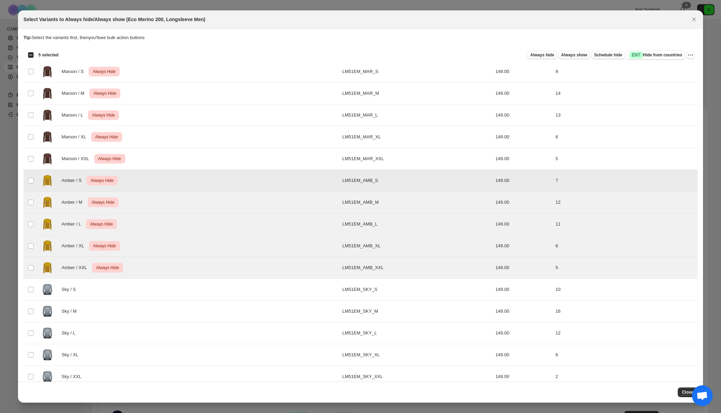
click at [398, 155] on td "LM51EM_MAR_XXL" at bounding box center [416, 159] width 153 height 22
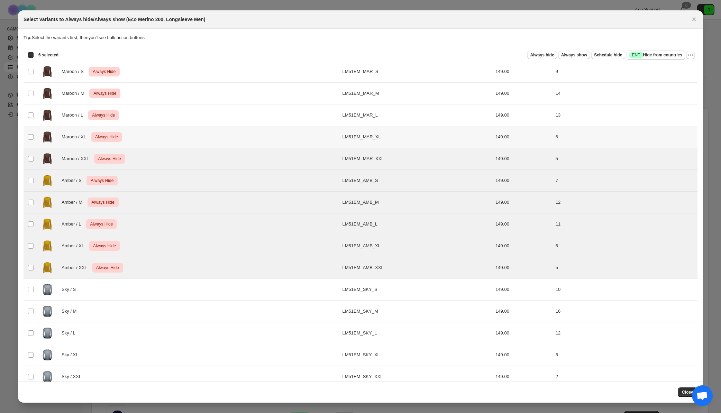
click at [401, 135] on td "LM51EM_MAR_XL" at bounding box center [416, 137] width 153 height 22
click at [406, 113] on td "LM51EM_MAR_L" at bounding box center [416, 115] width 153 height 22
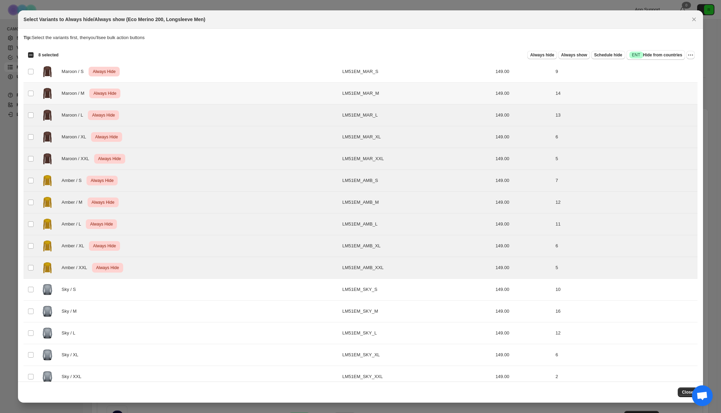
click at [406, 95] on td "LM51EM_MAR_M" at bounding box center [416, 94] width 153 height 22
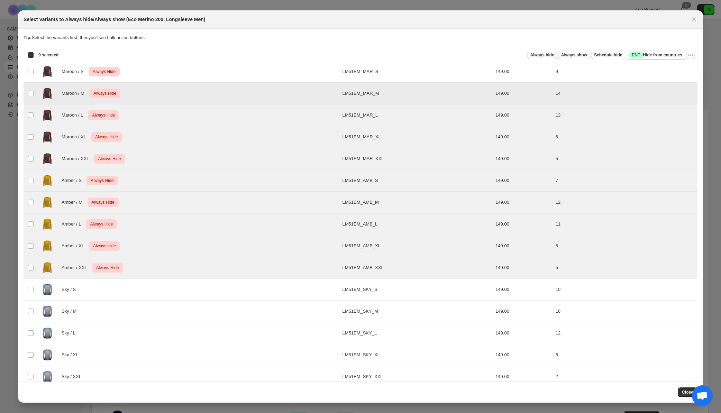
click at [409, 76] on td "LM51EM_MAR_S" at bounding box center [416, 72] width 153 height 22
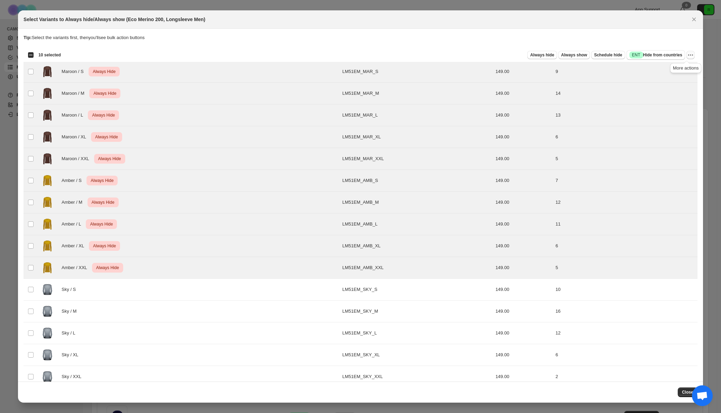
click at [687, 54] on icon "More actions" at bounding box center [690, 55] width 7 height 7
click at [664, 69] on span "Undo always hide" at bounding box center [655, 68] width 36 height 5
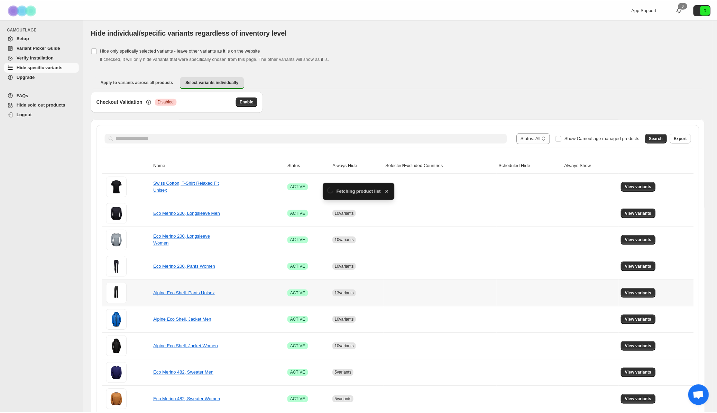
scroll to position [11, 0]
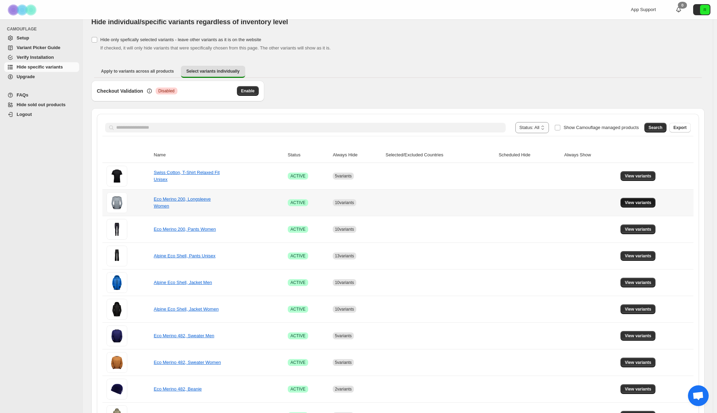
click at [638, 203] on span "View variants" at bounding box center [638, 203] width 27 height 6
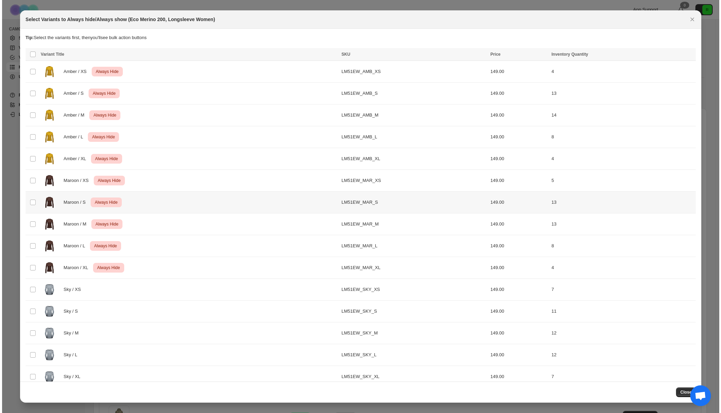
scroll to position [0, 0]
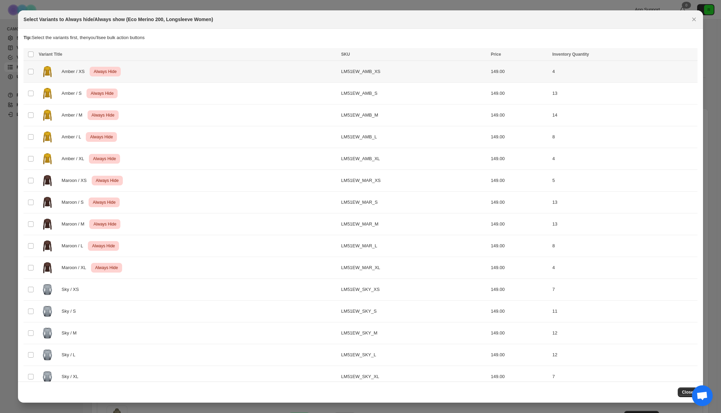
click at [218, 76] on div "Amber / XS Critical Always Hide" at bounding box center [188, 71] width 298 height 17
click at [217, 93] on div "Amber / S Critical Always Hide" at bounding box center [188, 93] width 298 height 17
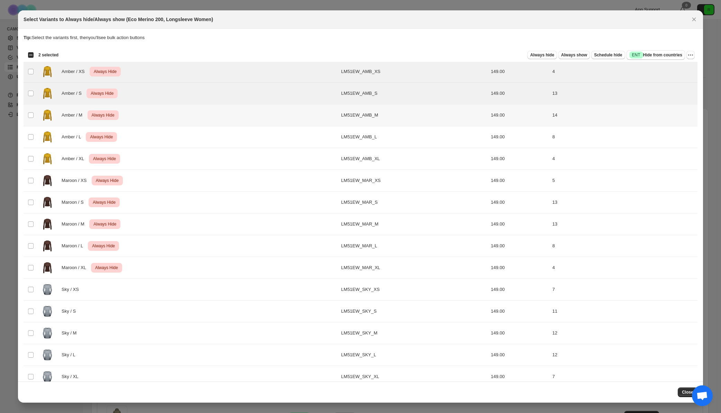
click at [215, 113] on div "Amber / M Critical Always Hide" at bounding box center [188, 115] width 298 height 17
click at [216, 134] on div "Amber / L Critical Always Hide" at bounding box center [188, 136] width 298 height 17
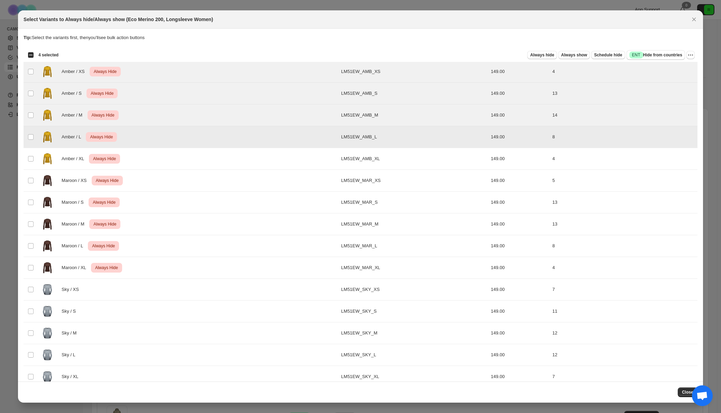
click at [216, 153] on div "Amber / XL Critical Always Hide" at bounding box center [188, 158] width 298 height 17
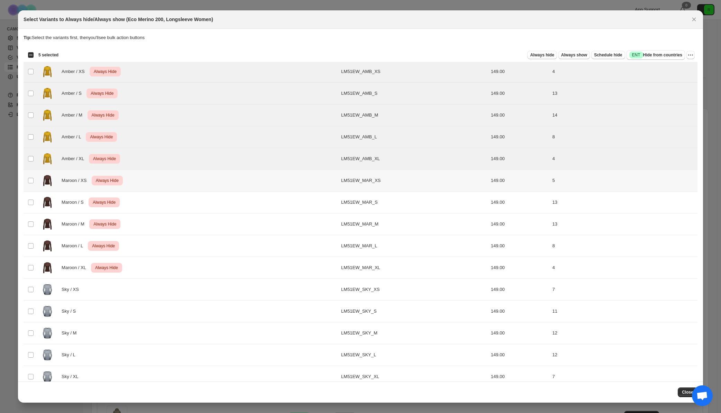
click at [219, 182] on div "Maroon / XS Critical Always Hide" at bounding box center [188, 180] width 298 height 17
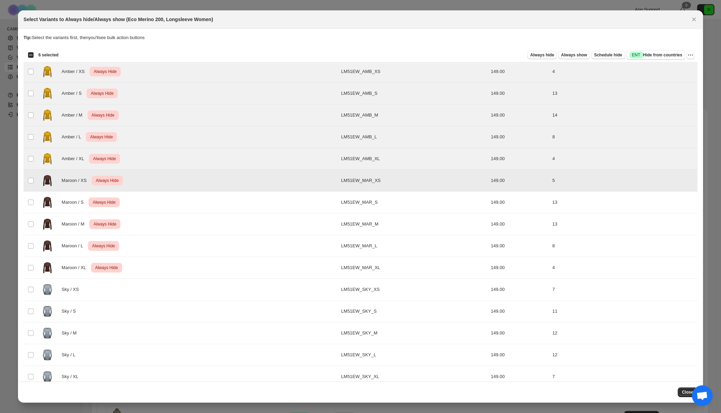
click at [221, 202] on div "Maroon / S Critical Always Hide" at bounding box center [188, 202] width 298 height 17
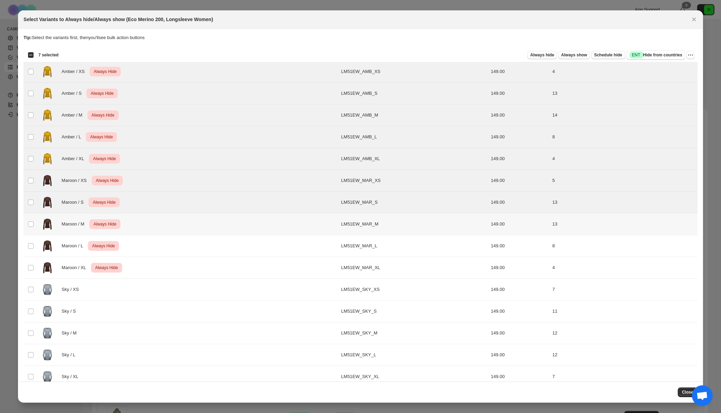
click at [222, 221] on div "Maroon / M Critical Always Hide" at bounding box center [188, 224] width 298 height 17
click at [227, 246] on div "Maroon / L Critical Always Hide" at bounding box center [188, 245] width 298 height 17
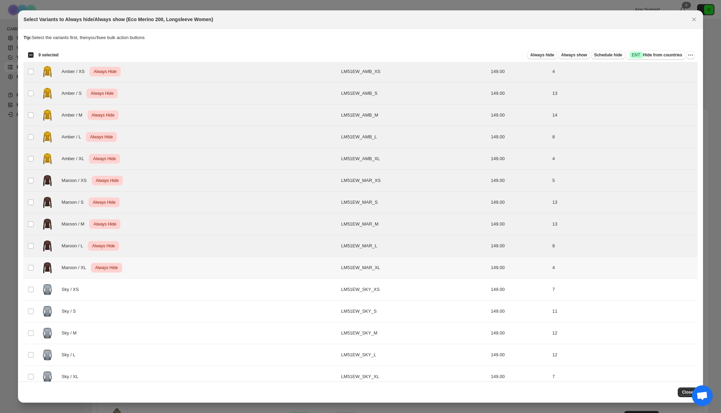
click at [234, 270] on div "Maroon / XL Critical Always Hide" at bounding box center [188, 267] width 298 height 17
click at [689, 53] on icon "More actions" at bounding box center [690, 55] width 7 height 7
click at [673, 67] on span "Undo always hide" at bounding box center [662, 68] width 50 height 7
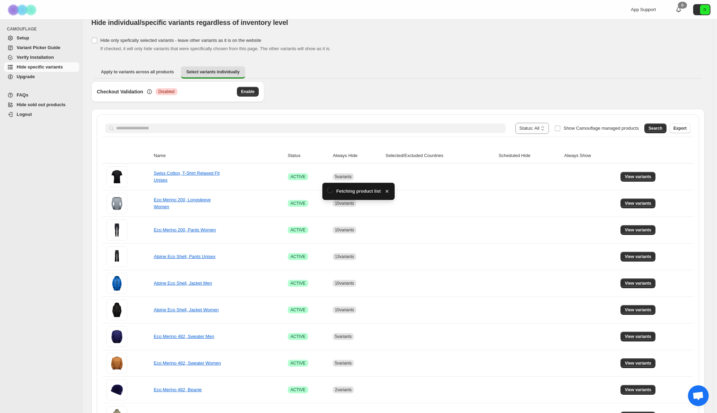
scroll to position [11, 0]
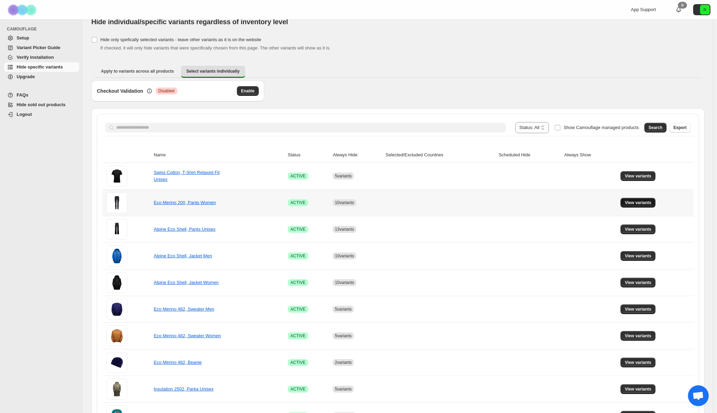
click at [633, 207] on button "View variants" at bounding box center [638, 203] width 35 height 10
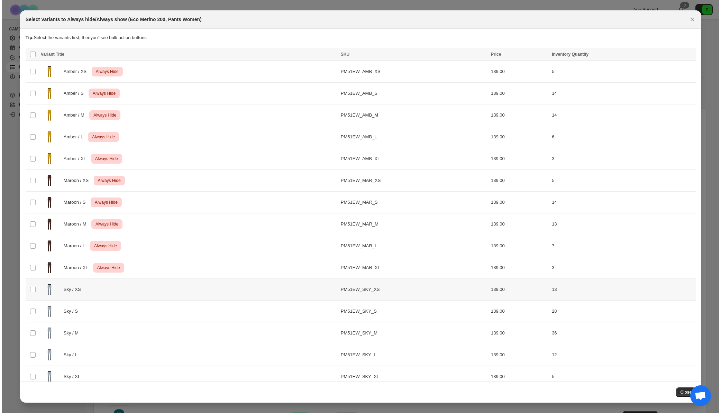
scroll to position [0, 0]
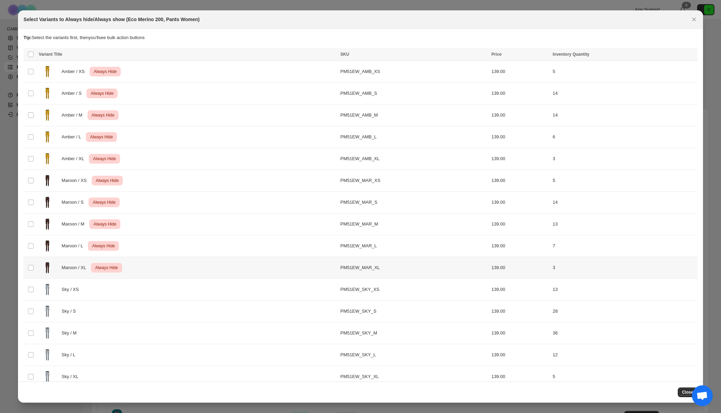
click at [194, 266] on div "Maroon / XL Critical Always Hide" at bounding box center [188, 267] width 298 height 17
click at [195, 246] on div "Maroon / L Critical Always Hide" at bounding box center [188, 245] width 298 height 17
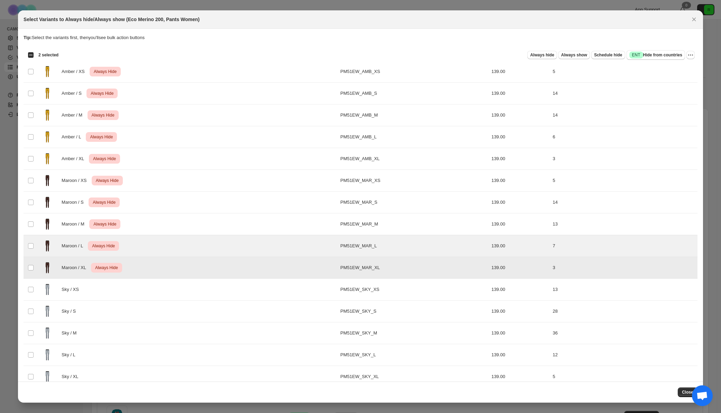
click at [197, 263] on div "Maroon / XL Critical Always Hide" at bounding box center [188, 267] width 298 height 17
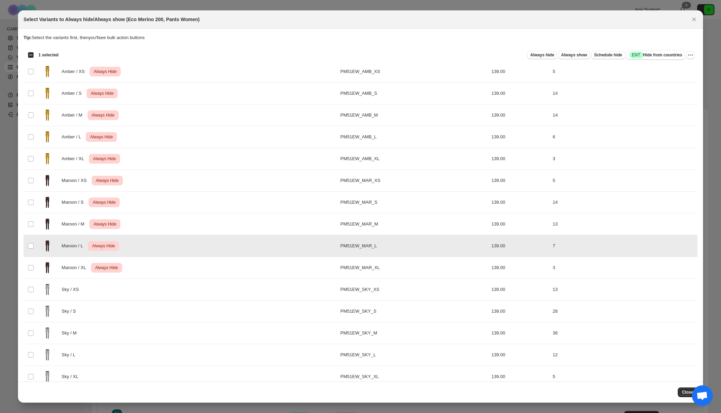
click at [198, 246] on div "Maroon / L Critical Always Hide" at bounding box center [188, 245] width 298 height 17
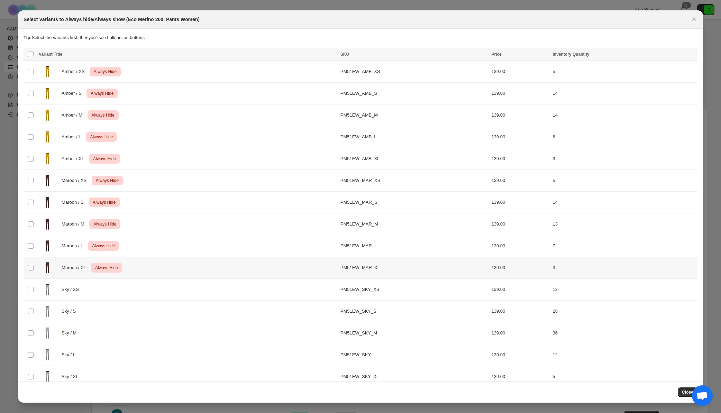
click at [197, 266] on div "Maroon / XL Critical Always Hide" at bounding box center [188, 267] width 298 height 17
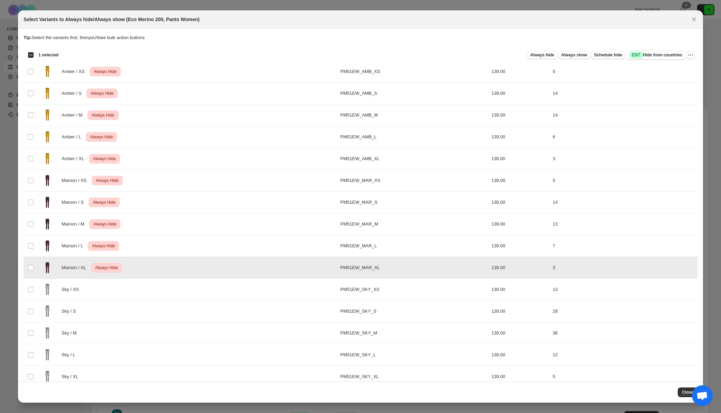
click at [199, 246] on div "Maroon / L Critical Always Hide" at bounding box center [188, 245] width 298 height 17
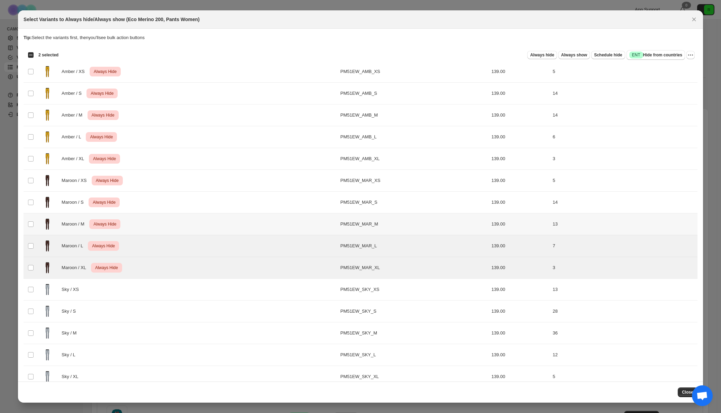
click at [199, 226] on div "Maroon / M Critical Always Hide" at bounding box center [188, 224] width 298 height 17
click at [199, 204] on div "Maroon / S Critical Always Hide" at bounding box center [188, 202] width 298 height 17
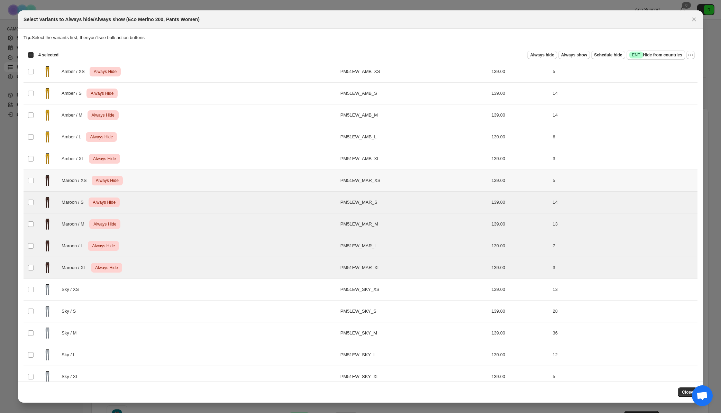
click at [201, 186] on div "Maroon / XS Critical Always Hide" at bounding box center [188, 180] width 298 height 17
click at [204, 149] on td "Amber / XL Critical Always Hide" at bounding box center [188, 159] width 302 height 22
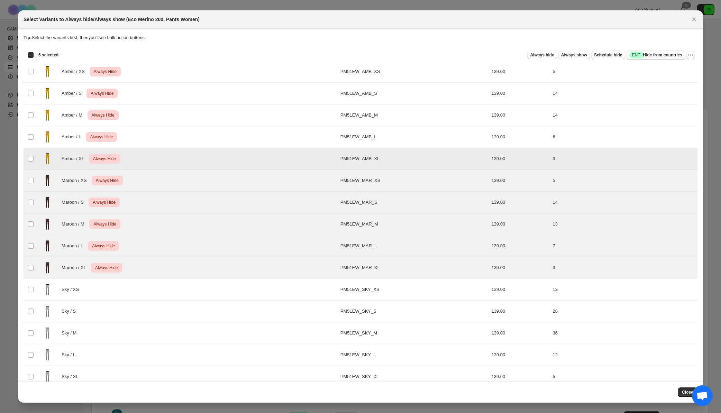
click at [207, 131] on div "Amber / L Critical Always Hide" at bounding box center [188, 136] width 298 height 17
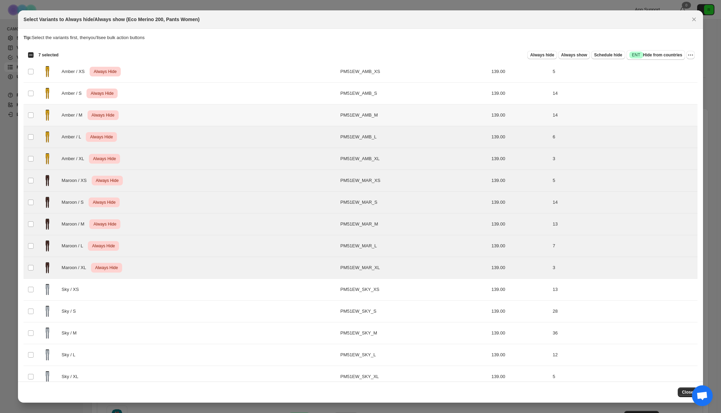
click at [209, 116] on div "Amber / M Critical Always Hide" at bounding box center [188, 115] width 298 height 17
click at [215, 94] on div "Amber / S Critical Always Hide" at bounding box center [188, 93] width 298 height 17
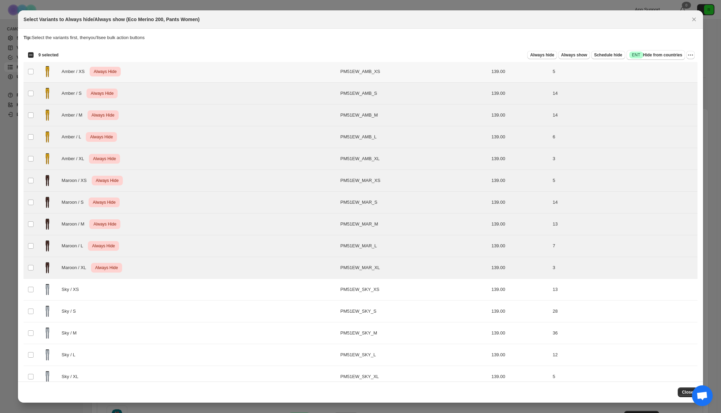
click at [220, 72] on div "Amber / XS Critical Always Hide" at bounding box center [188, 71] width 298 height 17
click at [689, 54] on icon "More actions" at bounding box center [690, 55] width 7 height 7
click at [666, 68] on span "Undo always hide" at bounding box center [655, 68] width 36 height 5
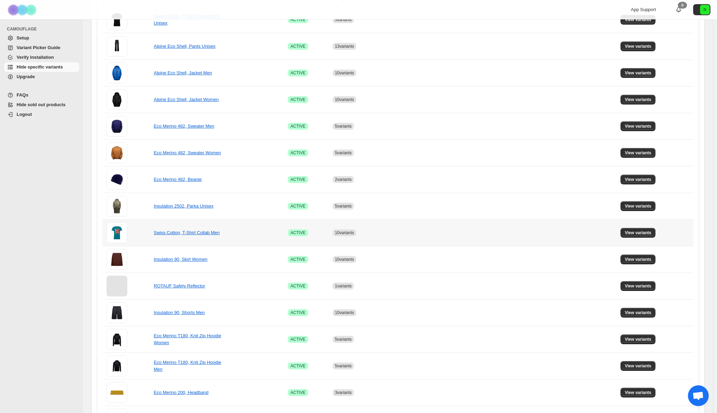
scroll to position [171, 0]
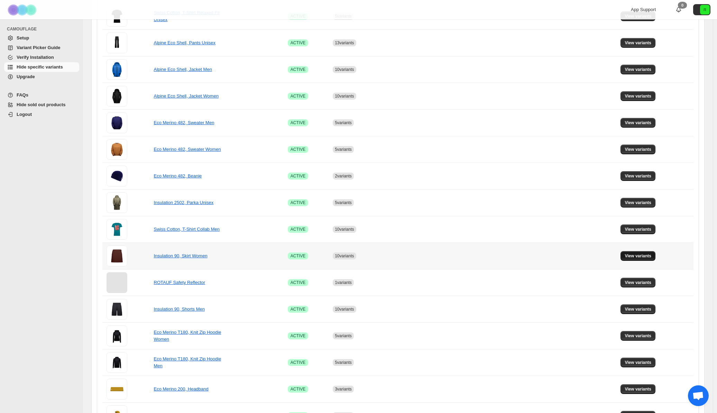
click at [634, 254] on span "View variants" at bounding box center [638, 256] width 27 height 6
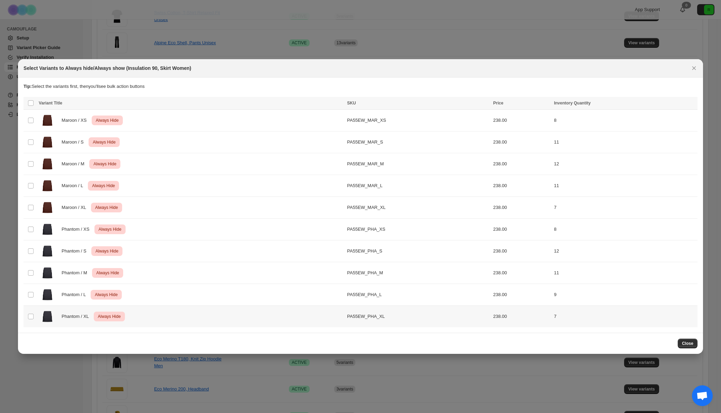
click at [273, 312] on div "Phantom / XL Critical Always Hide" at bounding box center [191, 316] width 304 height 17
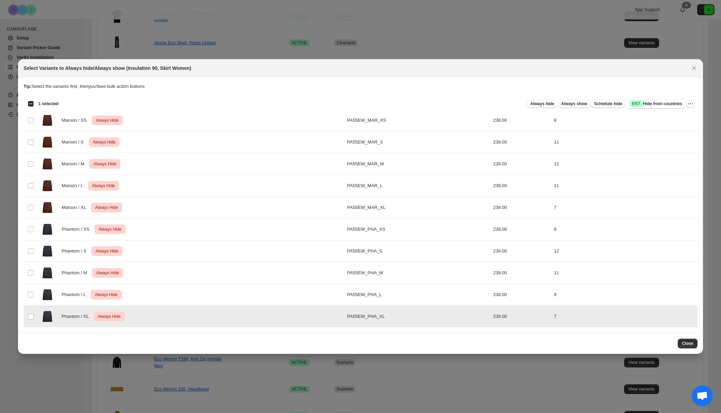
click at [272, 287] on div "Phantom / L Critical Always Hide" at bounding box center [191, 294] width 304 height 17
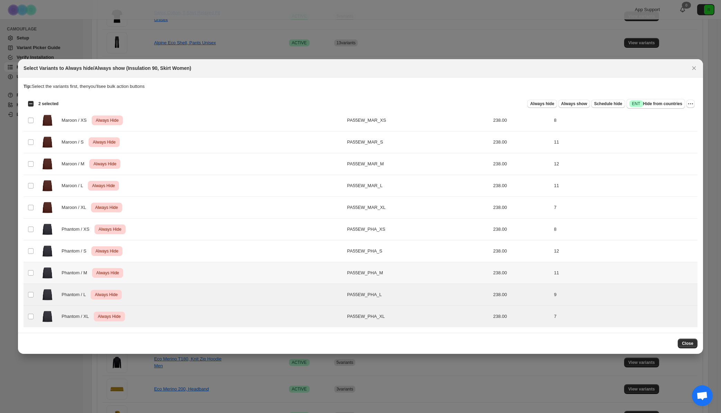
click at [269, 268] on div "Phantom / M Critical Always Hide" at bounding box center [191, 272] width 304 height 17
click at [270, 249] on div "Phantom / S Critical Always Hide" at bounding box center [191, 251] width 304 height 17
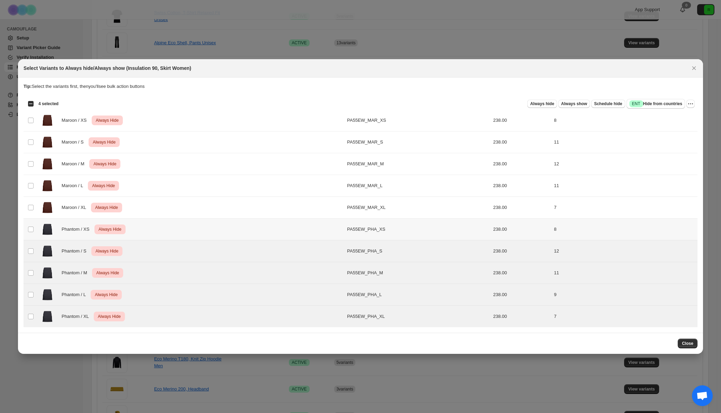
click at [272, 226] on div "Phantom / XS Critical Always Hide" at bounding box center [191, 229] width 304 height 17
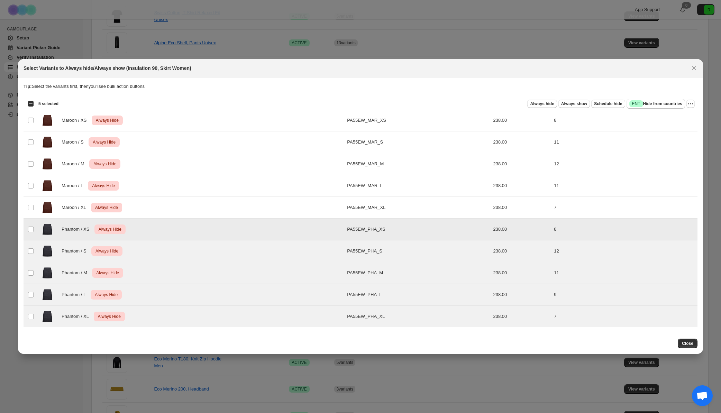
click at [276, 209] on div "Maroon / XL Critical Always Hide" at bounding box center [191, 207] width 304 height 17
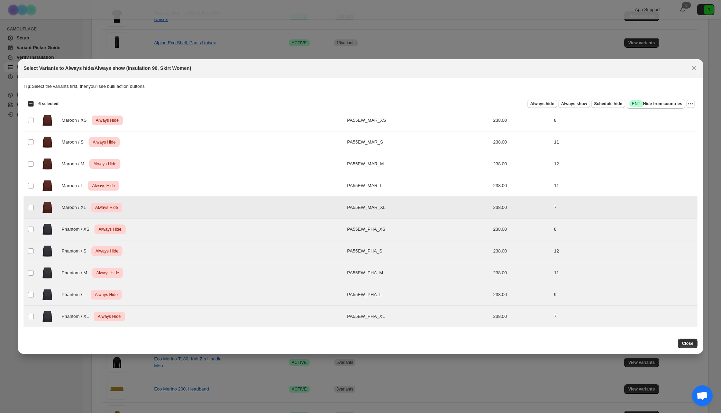
click at [282, 194] on div "Maroon / L Critical Always Hide" at bounding box center [191, 185] width 304 height 17
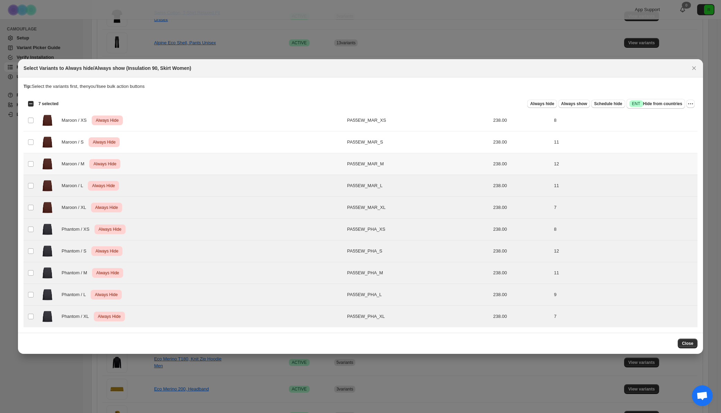
click at [290, 165] on div "Maroon / M Critical Always Hide" at bounding box center [191, 163] width 304 height 17
click at [292, 149] on div "Maroon / S Critical Always Hide" at bounding box center [191, 142] width 304 height 17
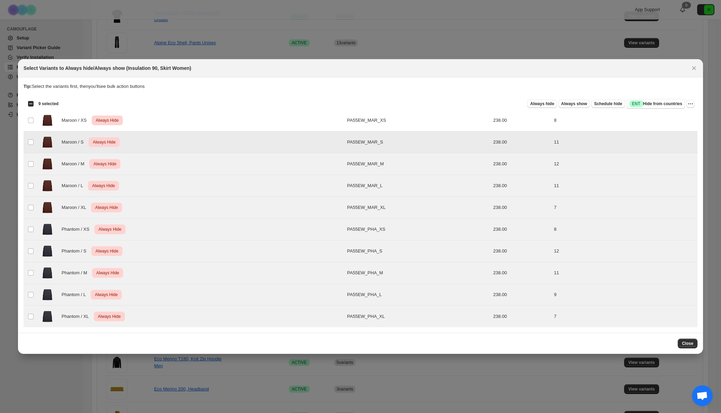
click at [297, 130] on td "Maroon / XS Critical Always Hide" at bounding box center [191, 121] width 308 height 22
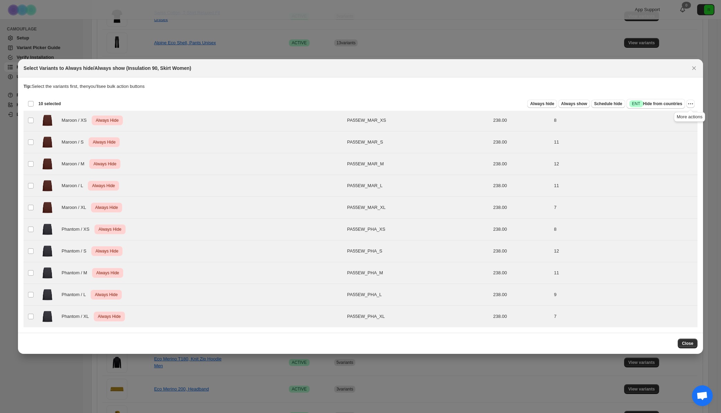
click at [695, 105] on div "Deselect all 10 product variants 10 selected Always hide Always show Schedule h…" at bounding box center [361, 104] width 674 height 14
click at [694, 104] on icon "More actions" at bounding box center [690, 103] width 7 height 7
click at [673, 120] on span "Undo always hide" at bounding box center [665, 117] width 50 height 7
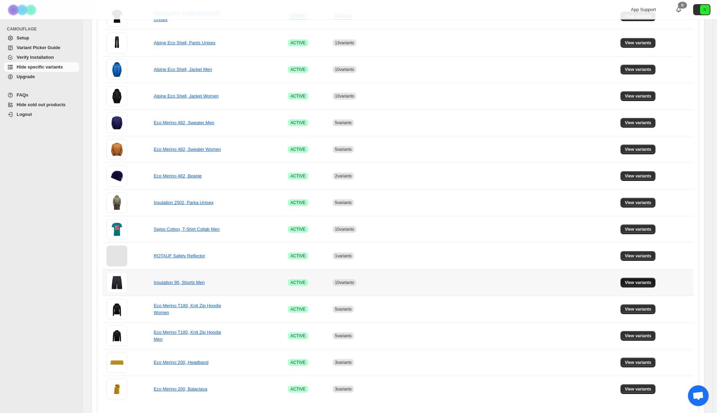
click at [646, 283] on span "View variants" at bounding box center [638, 283] width 27 height 6
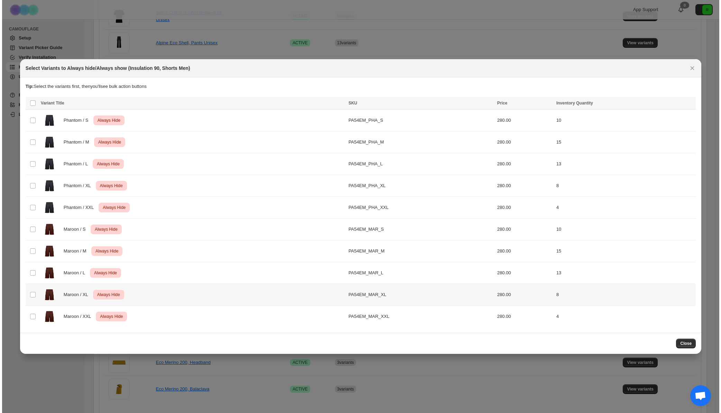
scroll to position [0, 0]
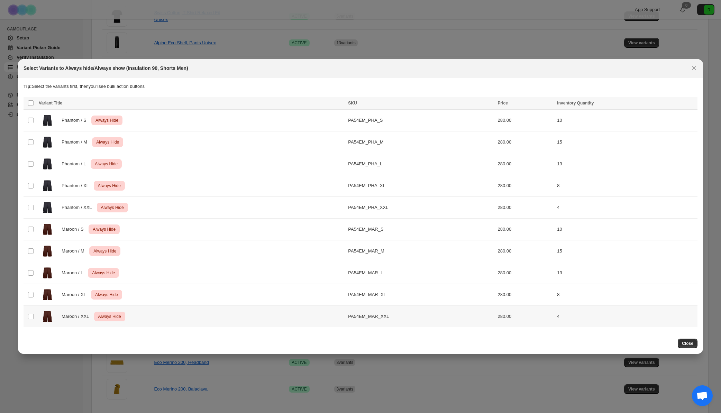
click at [190, 312] on div "Maroon / XXL Critical Always Hide" at bounding box center [191, 316] width 305 height 17
click at [31, 109] on div "Select all 10 product variants 1 selected Always hide Always show Schedule hide…" at bounding box center [361, 104] width 674 height 14
click at [30, 106] on div "Select all 10 product variants 1 selected" at bounding box center [43, 104] width 31 height 6
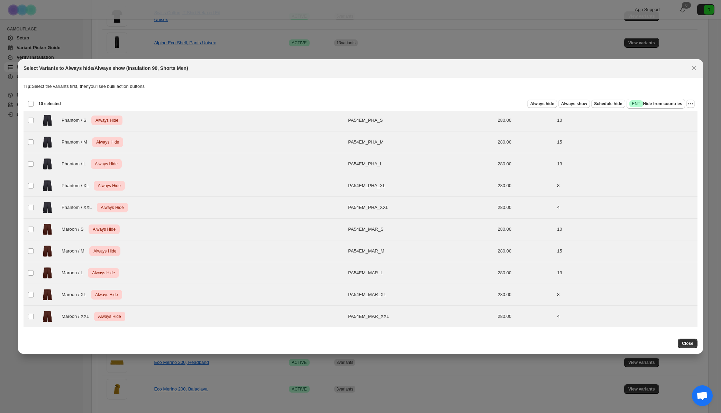
click at [695, 103] on div "Deselect all 10 product variants 10 selected Always hide Always show Schedule h…" at bounding box center [361, 104] width 674 height 14
click at [694, 103] on button "More actions" at bounding box center [690, 104] width 8 height 8
click at [668, 120] on span "Undo always hide" at bounding box center [665, 117] width 50 height 7
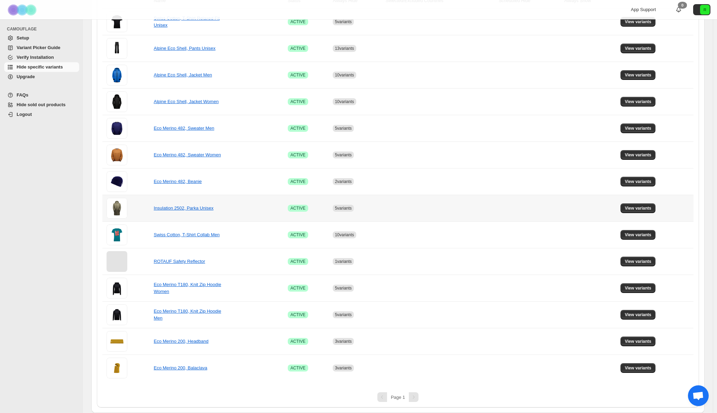
scroll to position [165, 0]
click at [637, 286] on span "View variants" at bounding box center [638, 288] width 27 height 6
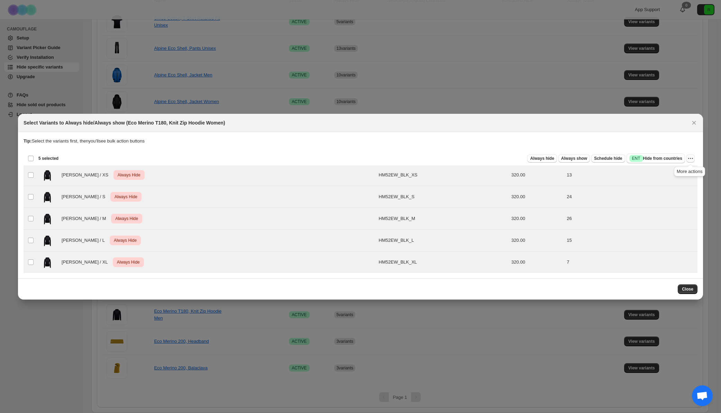
click at [690, 158] on icon "More actions" at bounding box center [690, 158] width 1 height 1
click at [667, 174] on span "Undo always hide" at bounding box center [658, 171] width 36 height 5
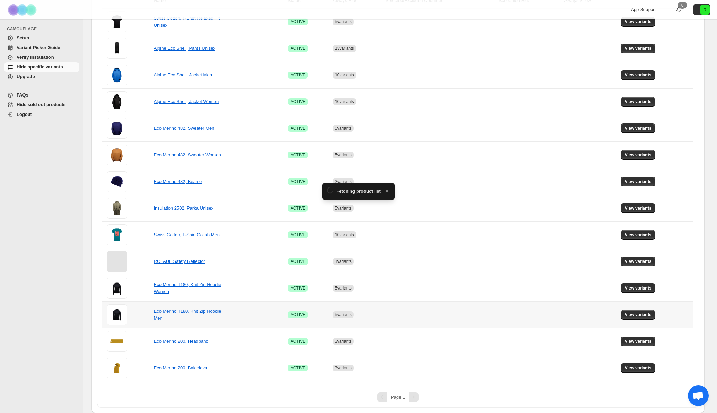
scroll to position [138, 0]
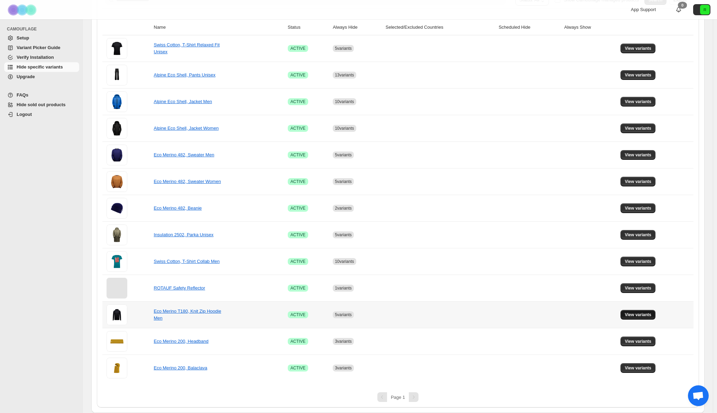
click at [651, 311] on button "View variants" at bounding box center [638, 315] width 35 height 10
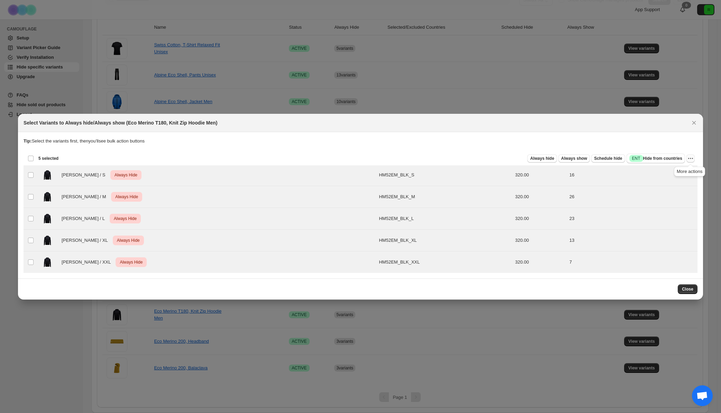
click at [690, 158] on icon "More actions" at bounding box center [690, 158] width 7 height 7
click at [659, 172] on span "Undo always hide" at bounding box center [658, 171] width 36 height 5
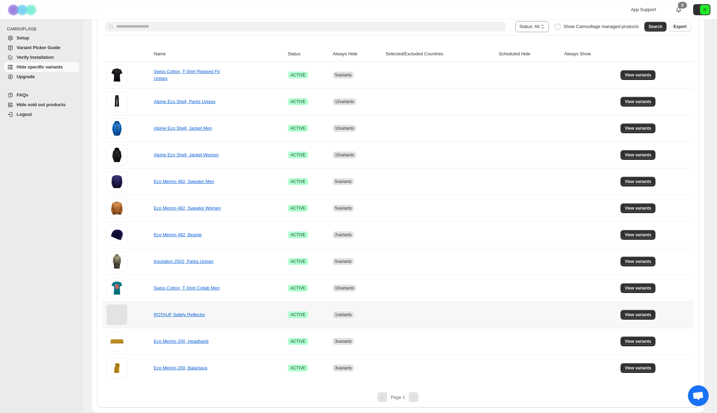
scroll to position [112, 0]
click at [637, 341] on span "View variants" at bounding box center [638, 342] width 27 height 6
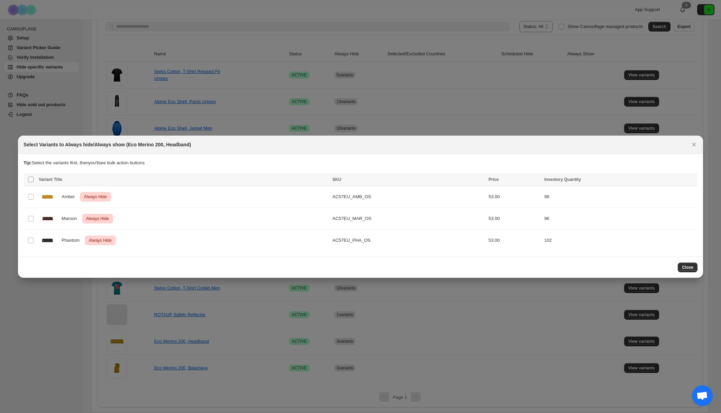
click at [34, 178] on span ":ri9:" at bounding box center [31, 179] width 6 height 6
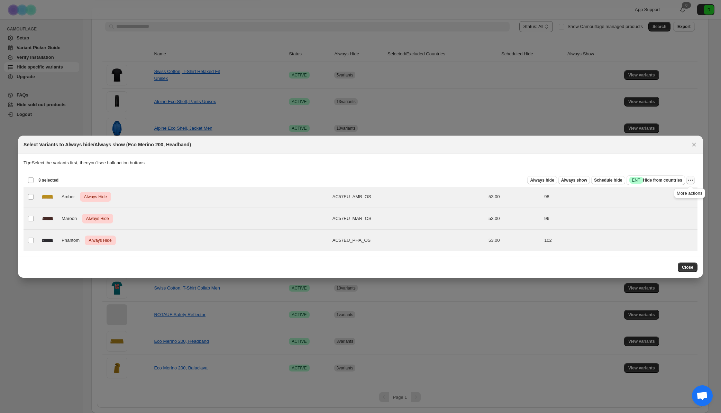
click at [689, 180] on icon "More actions" at bounding box center [690, 180] width 7 height 7
click at [673, 194] on span "Undo always hide" at bounding box center [658, 193] width 36 height 5
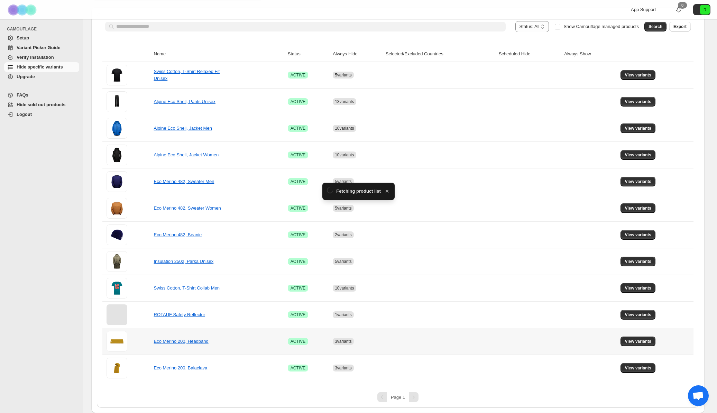
scroll to position [85, 0]
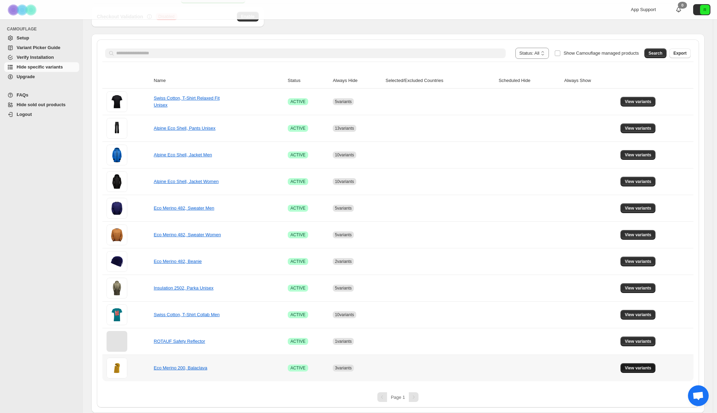
click at [651, 369] on span "View variants" at bounding box center [638, 368] width 27 height 6
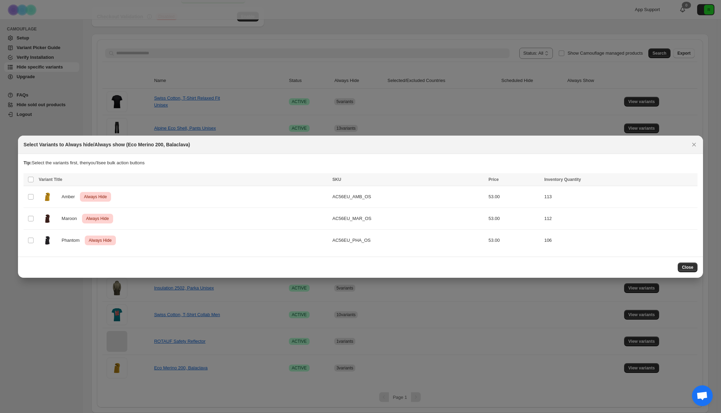
click at [49, 179] on span "Variant Title" at bounding box center [51, 179] width 24 height 5
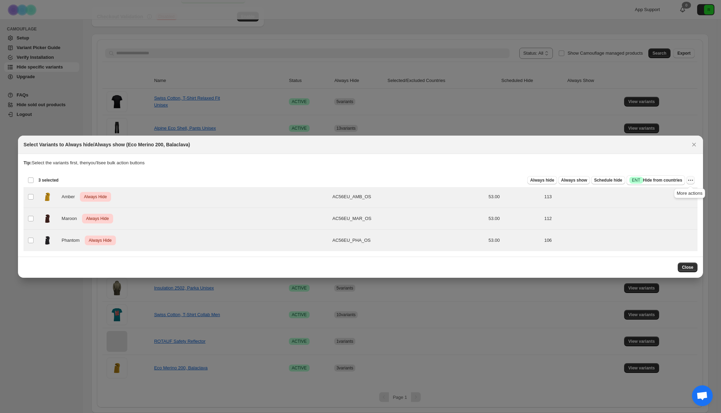
click at [687, 180] on icon "More actions" at bounding box center [690, 180] width 7 height 7
click at [675, 195] on span "Undo always hide" at bounding box center [665, 193] width 50 height 7
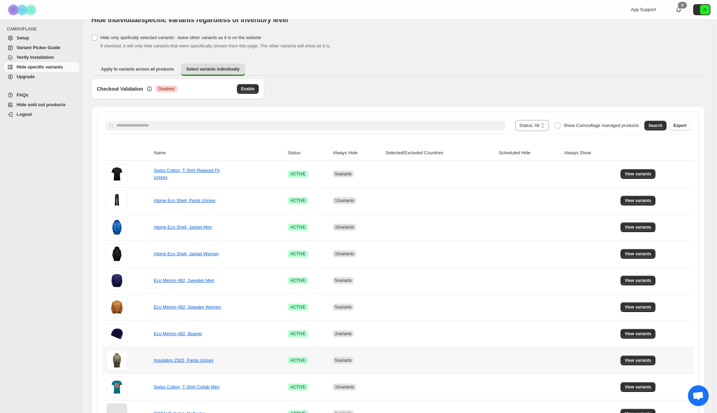
scroll to position [0, 0]
